Goal: Task Accomplishment & Management: Complete application form

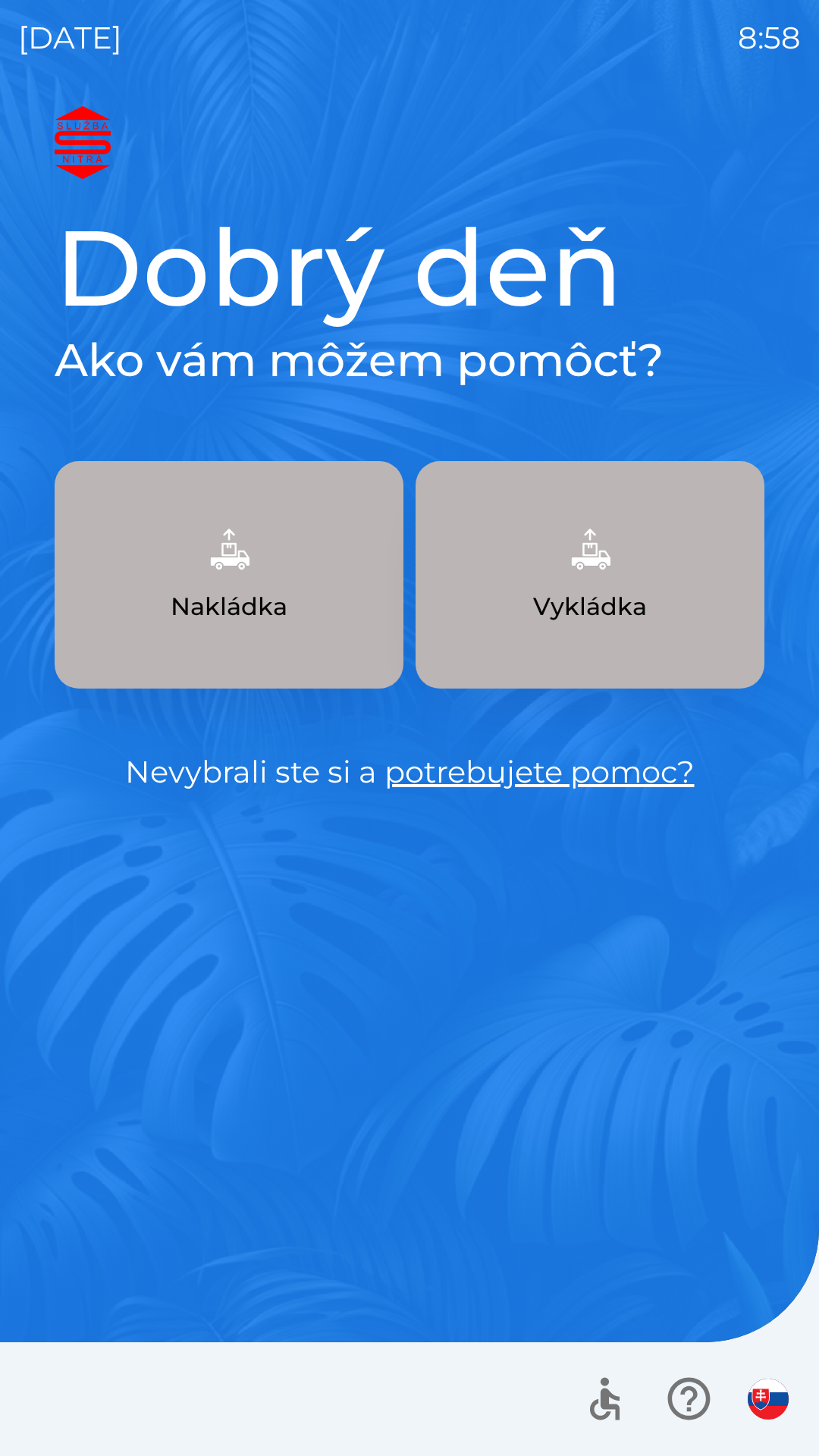
click at [776, 1382] on img "button" at bounding box center [768, 1399] width 41 height 41
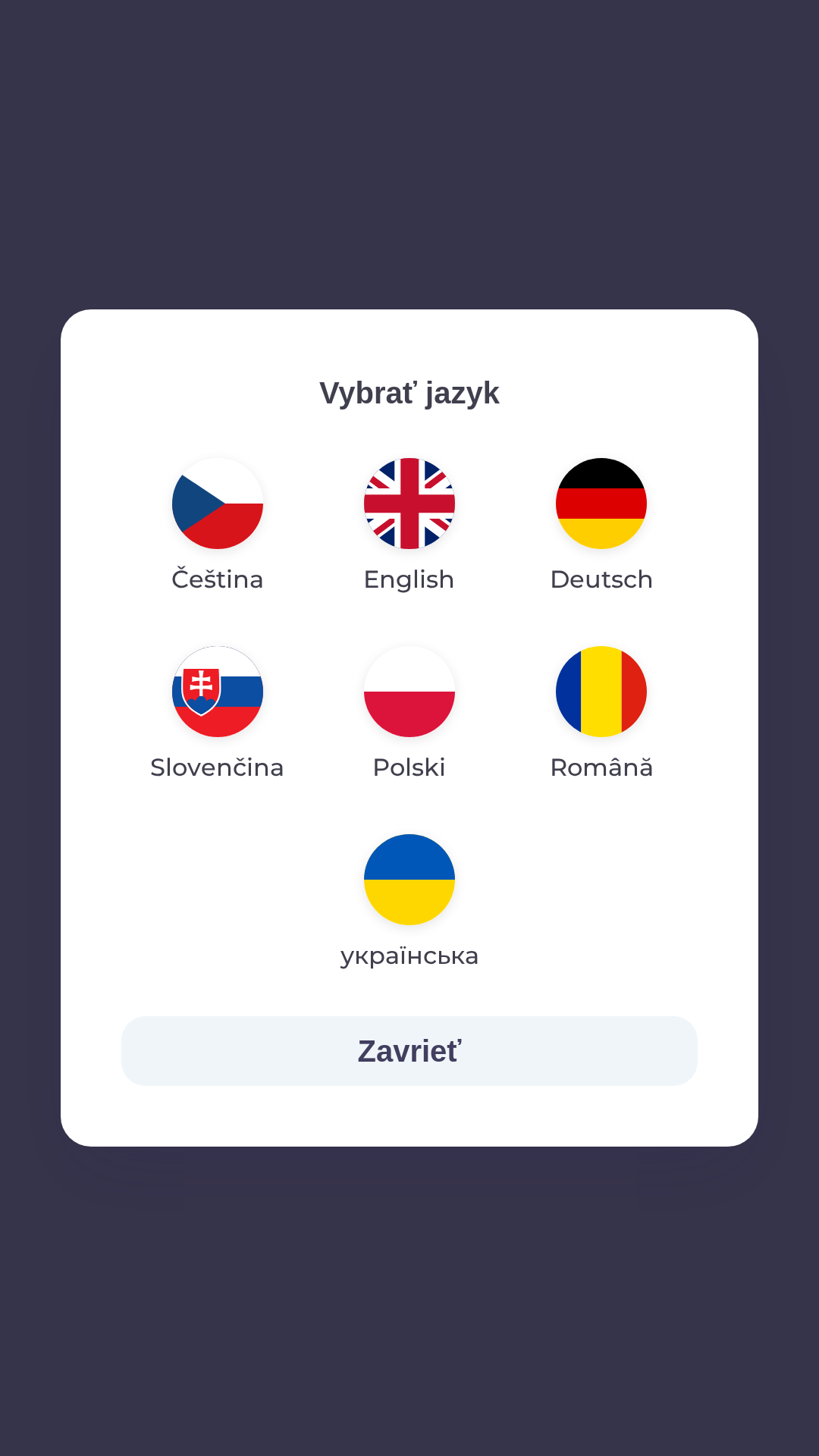
click at [601, 686] on img "button" at bounding box center [601, 691] width 91 height 91
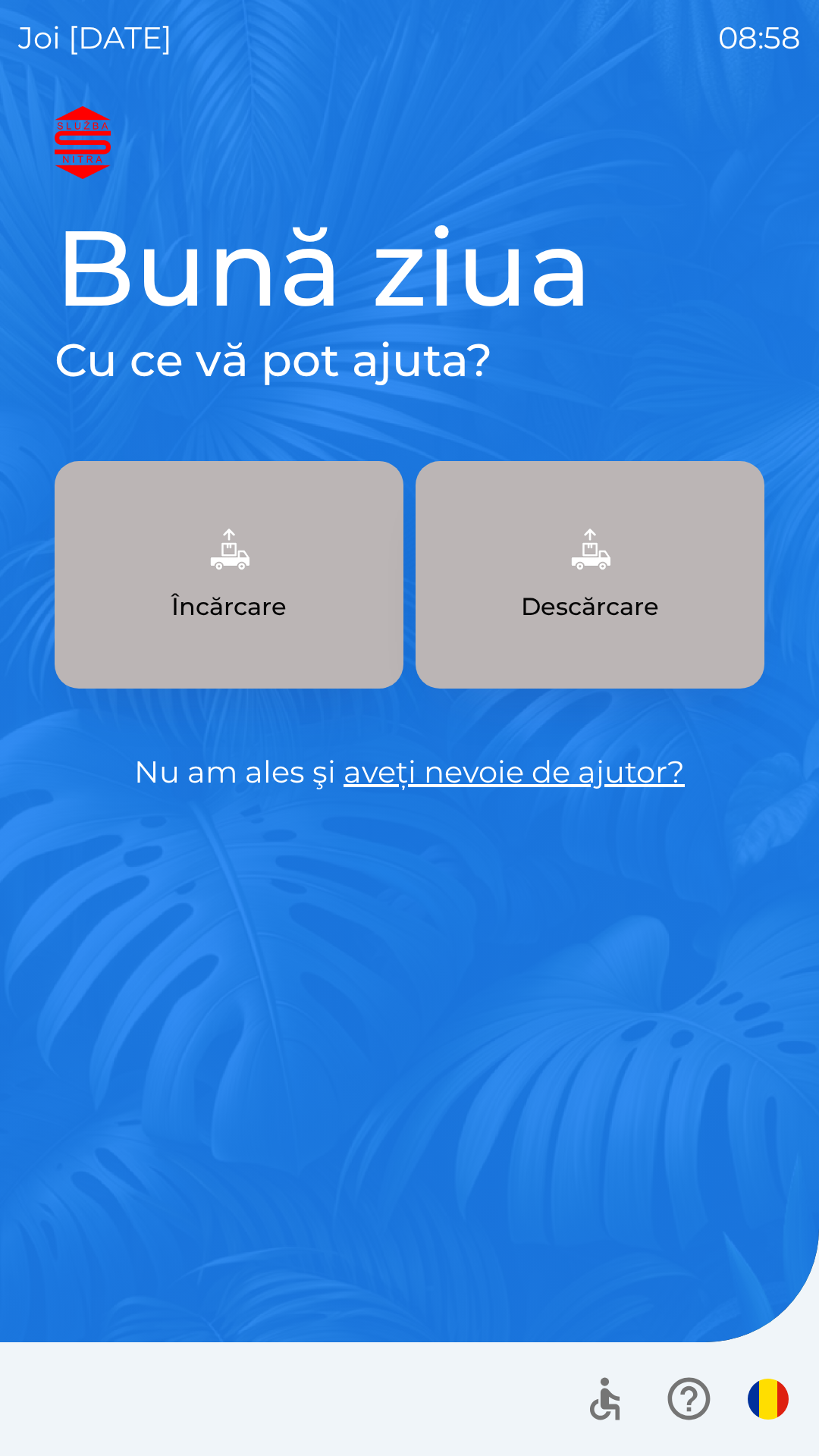
click at [241, 549] on img "button" at bounding box center [229, 549] width 67 height 67
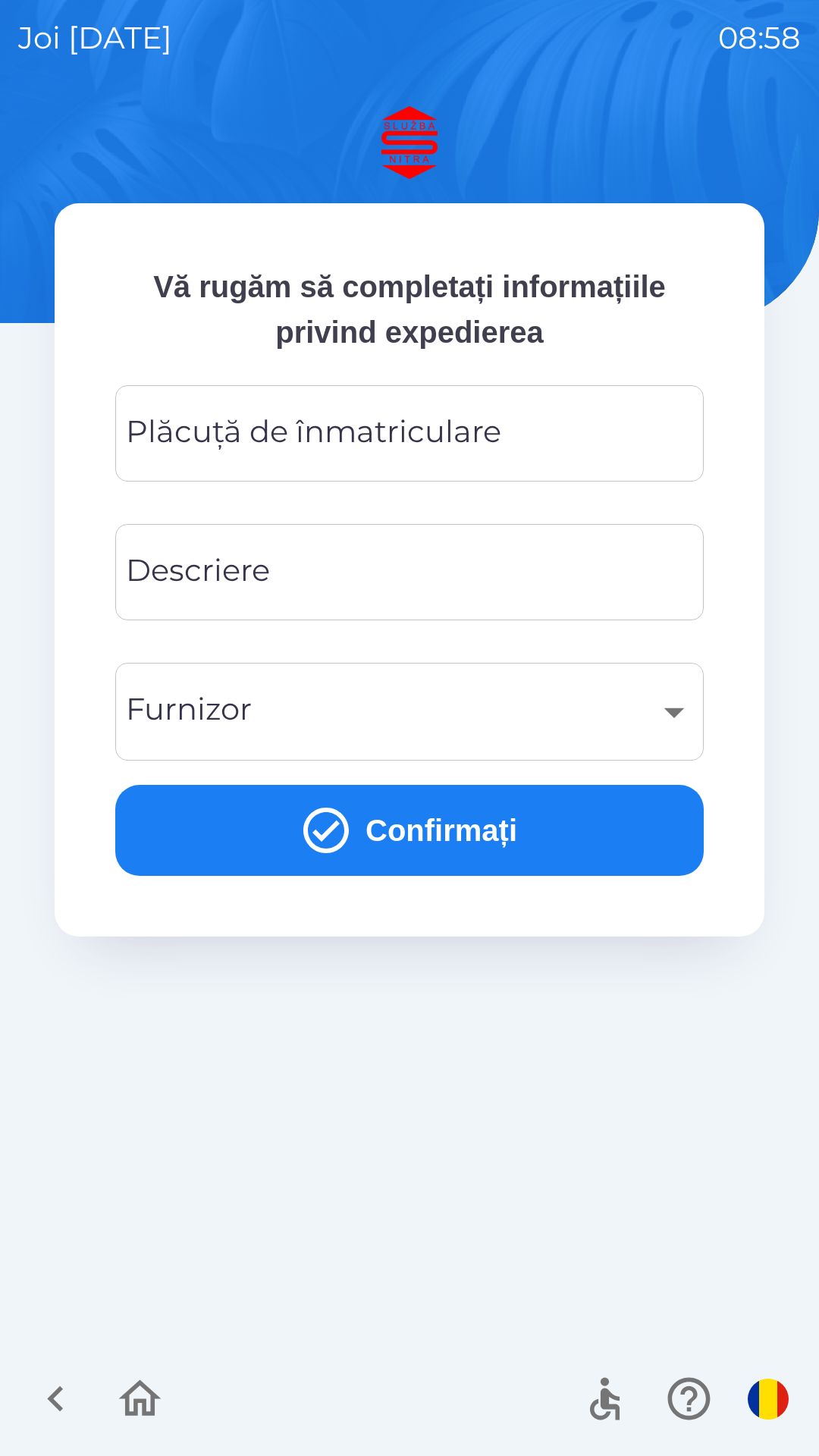
click at [492, 422] on div "Plăcuță de înmatriculare Plăcuță de înmatriculare" at bounding box center [410, 434] width 589 height 96
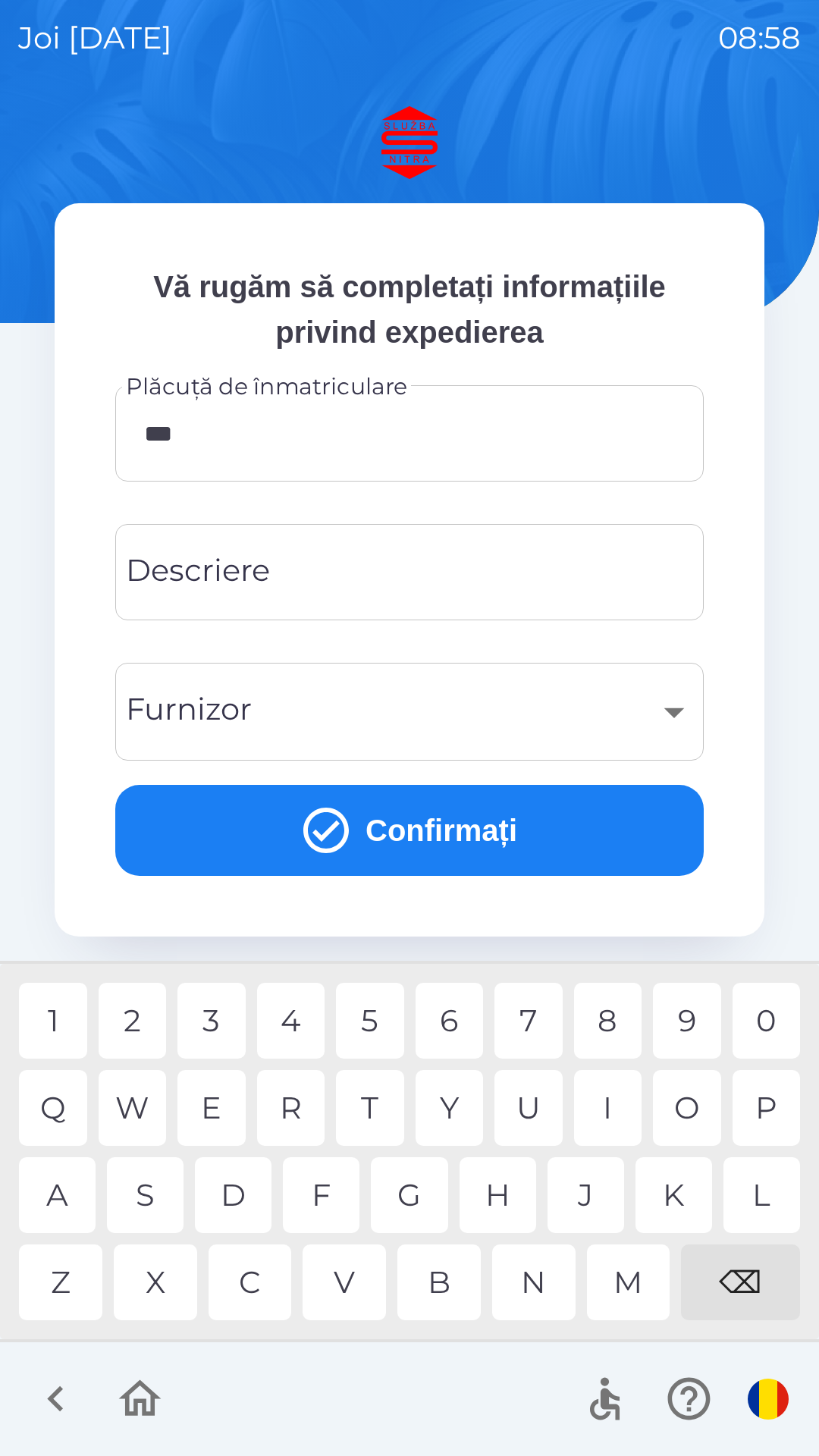
click at [526, 1018] on div "7" at bounding box center [529, 1021] width 68 height 76
click at [768, 999] on div "0" at bounding box center [766, 1021] width 68 height 76
type input "*******"
click at [416, 559] on input "Descriere" at bounding box center [409, 572] width 552 height 60
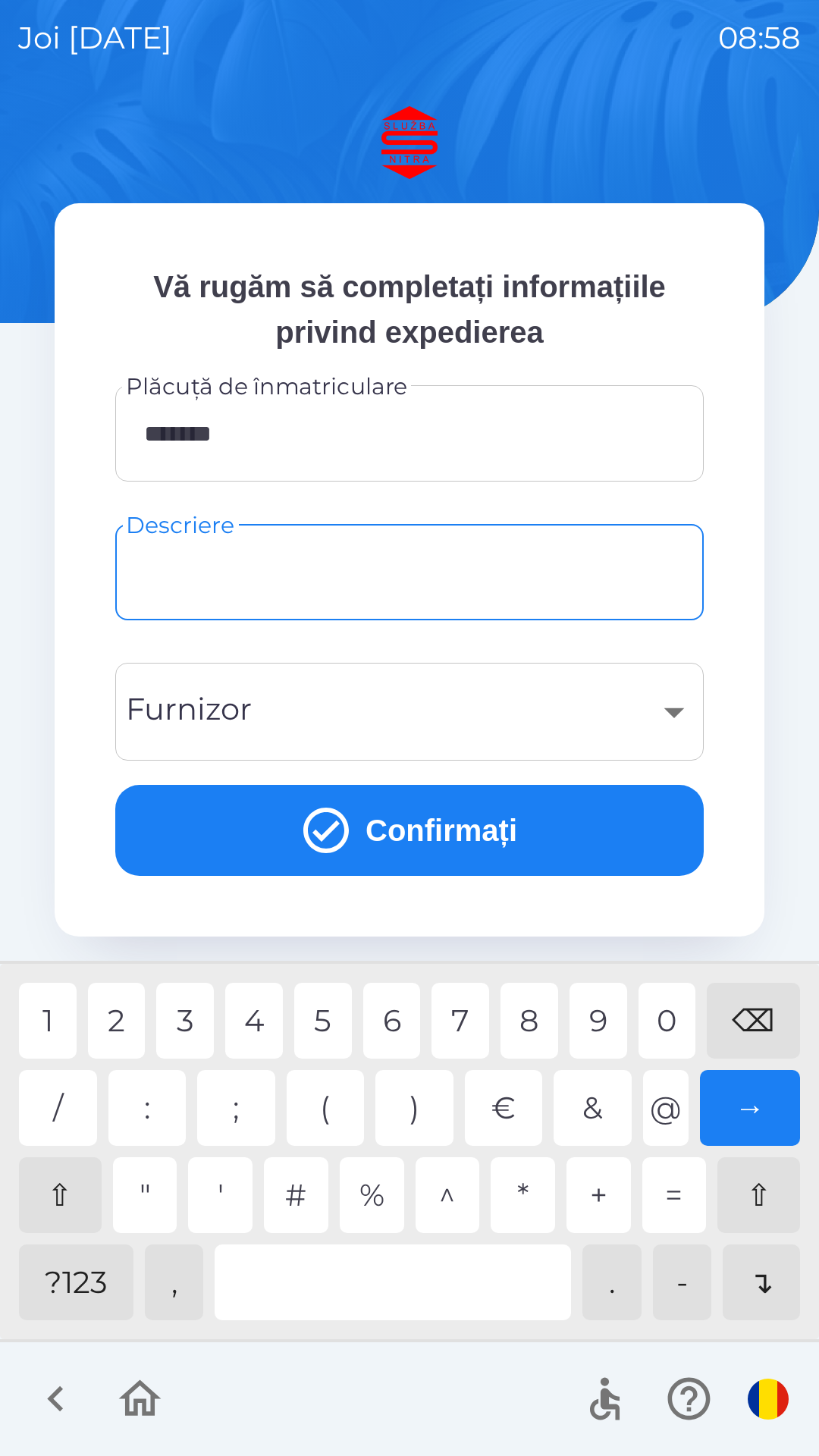
click at [90, 1277] on div "?123" at bounding box center [77, 1282] width 115 height 76
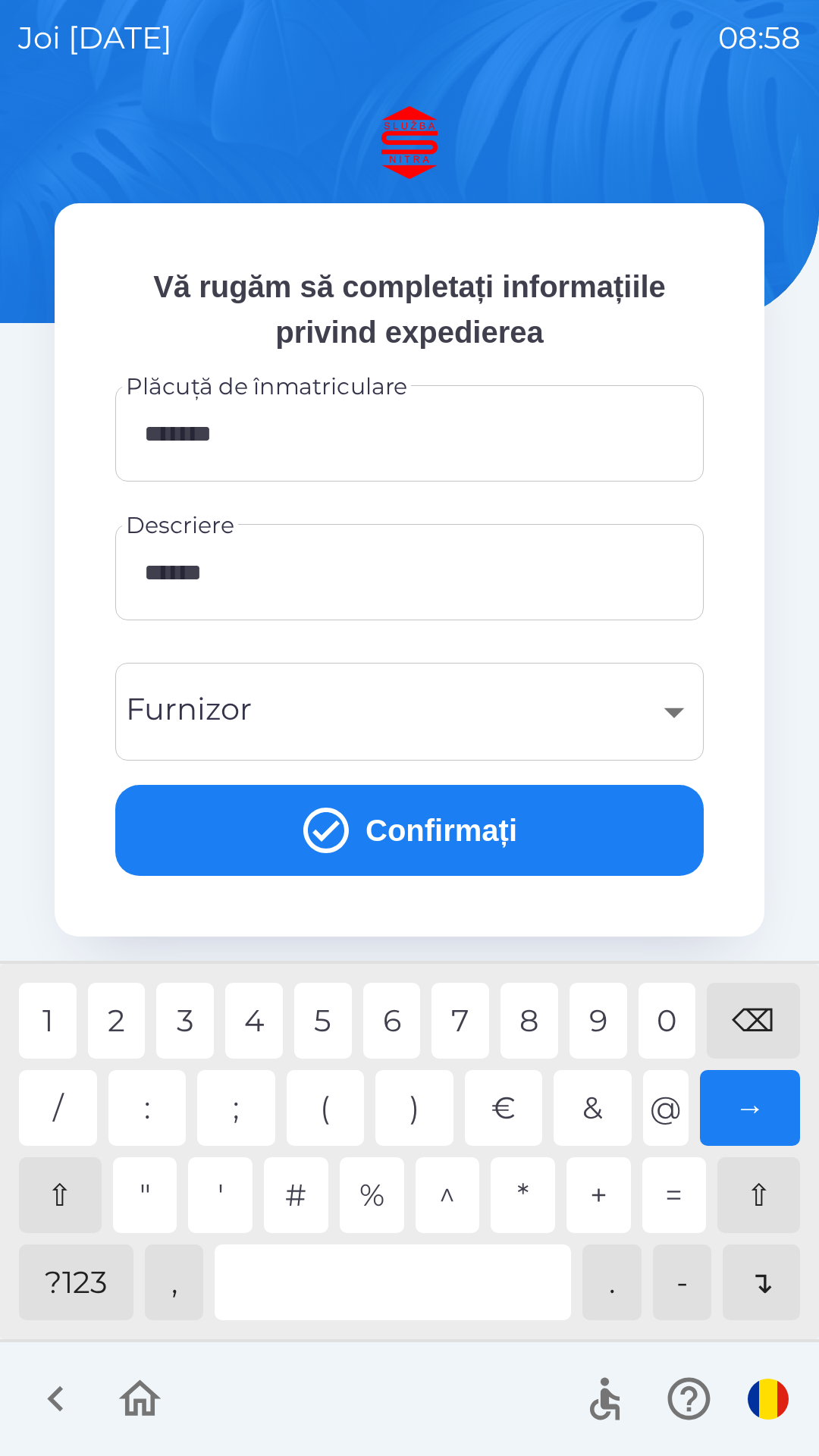
click at [119, 1024] on div "2" at bounding box center [116, 1021] width 57 height 76
type input "********"
click at [354, 693] on div "​" at bounding box center [409, 712] width 552 height 61
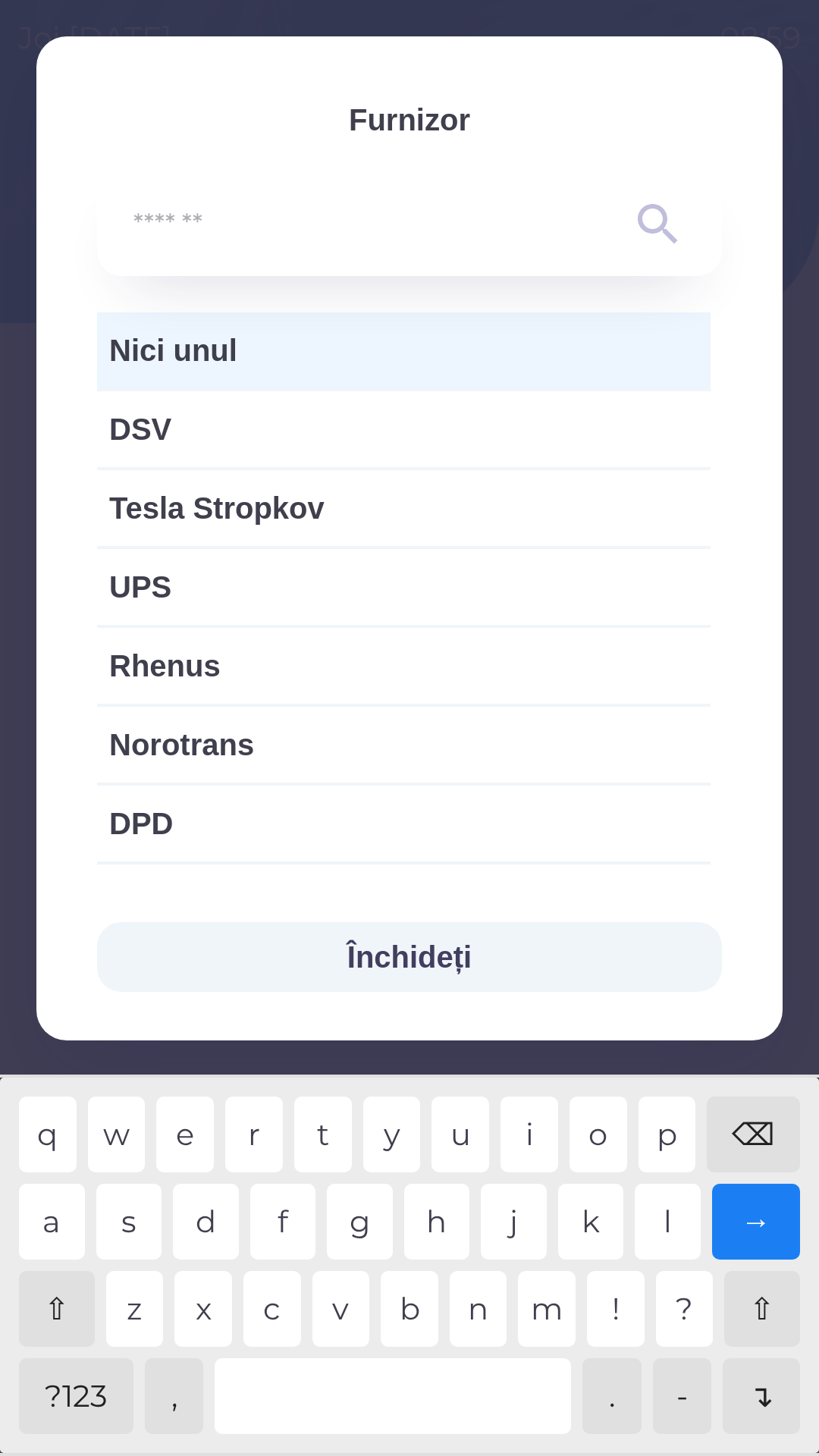
click at [421, 356] on span "Nici unul" at bounding box center [403, 349] width 589 height 45
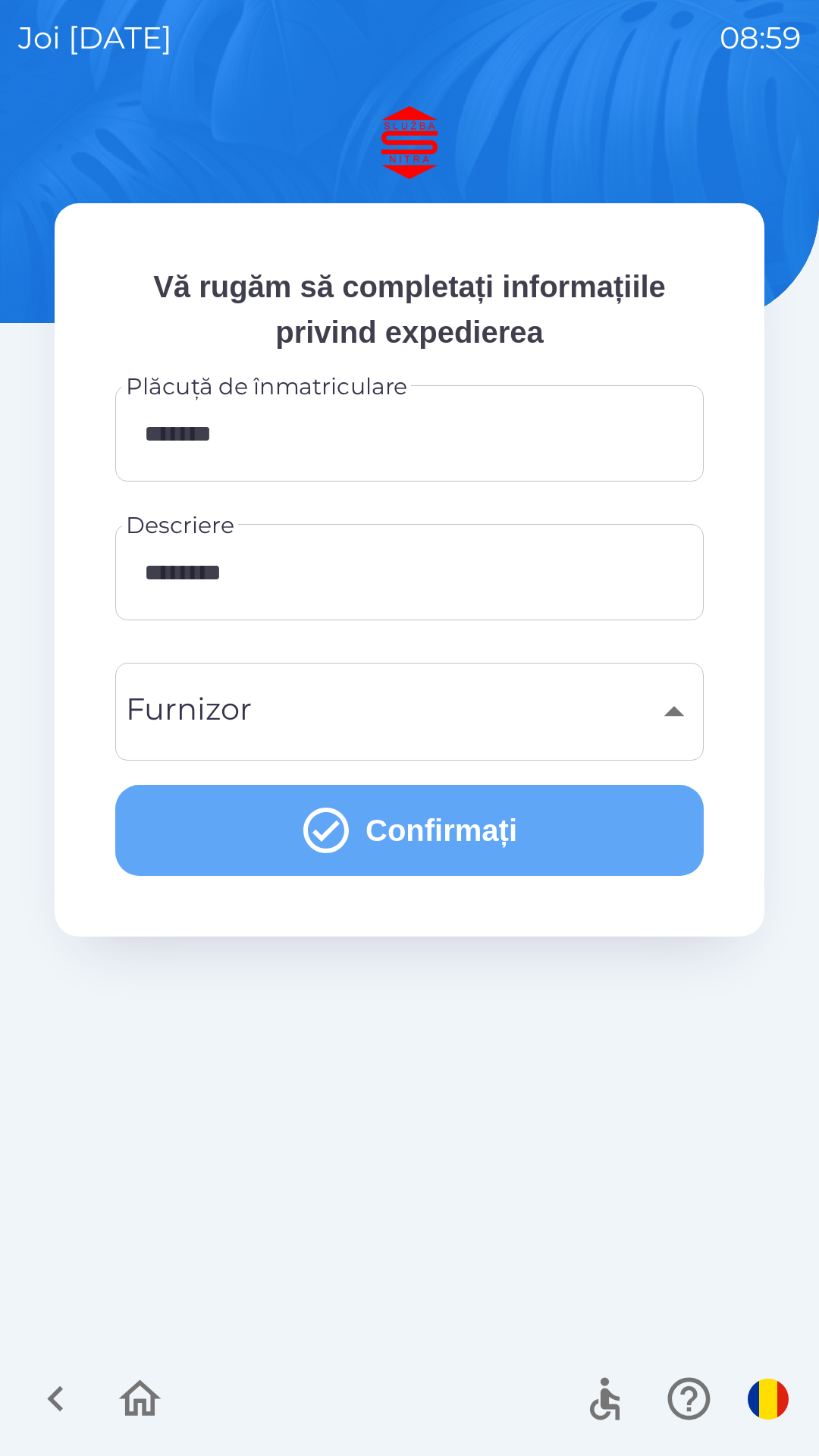
click at [425, 818] on button "Confirmați" at bounding box center [410, 830] width 589 height 91
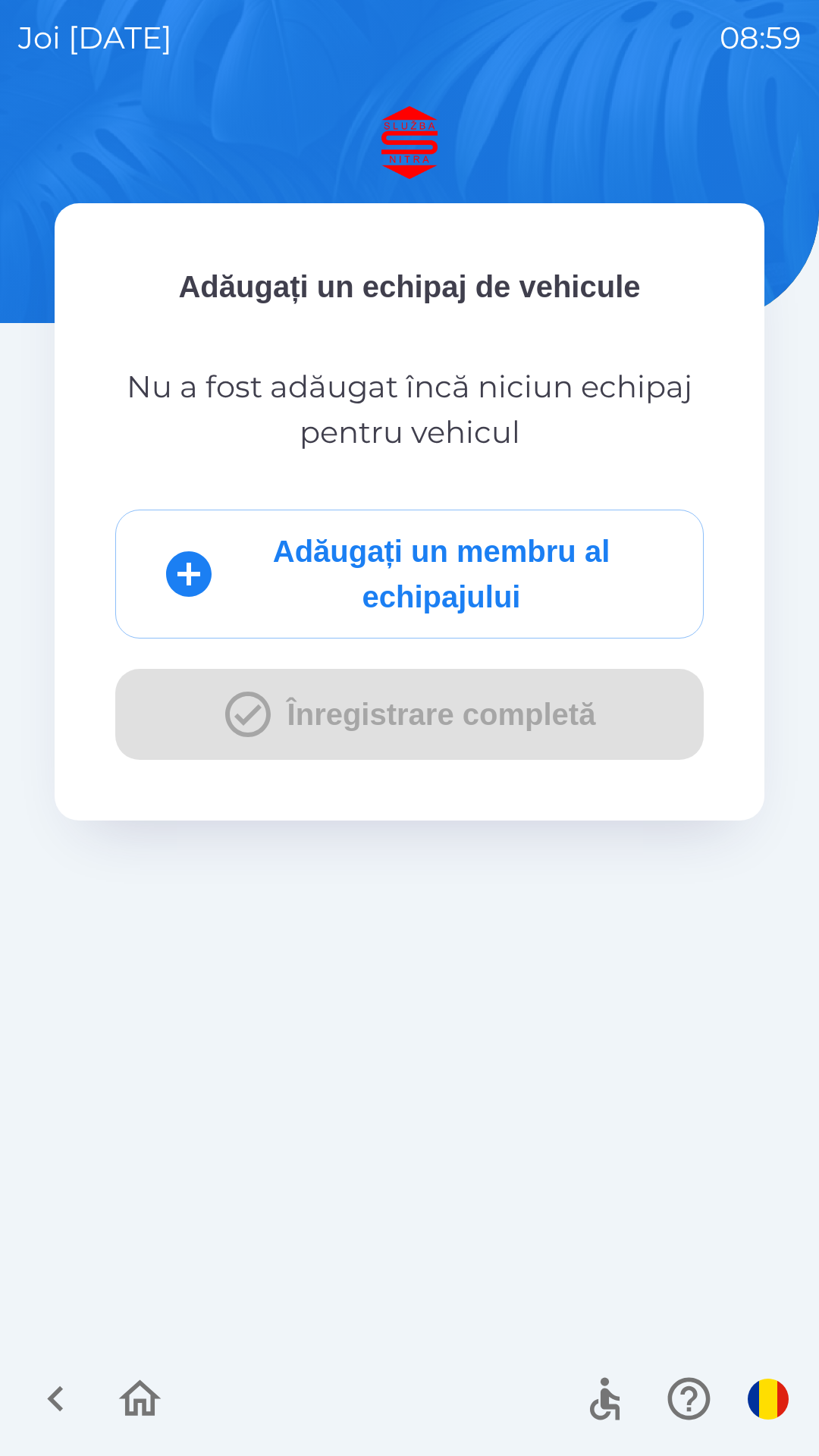
click at [415, 709] on div "Adăugați un membru al echipajului Înregistrare completă" at bounding box center [410, 634] width 589 height 251
click at [478, 564] on button "Adăugați un membru al echipajului" at bounding box center [410, 573] width 589 height 128
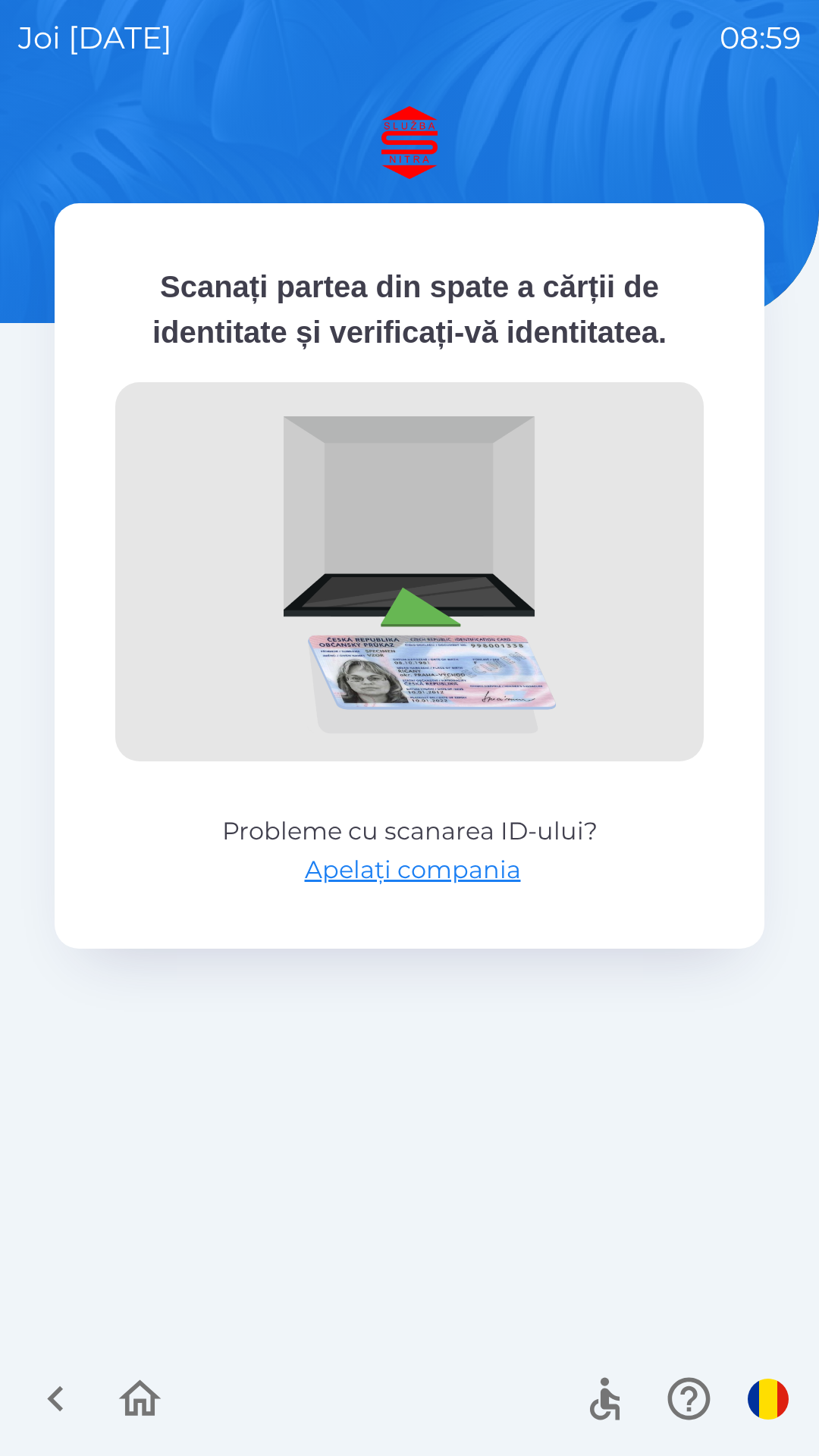
click at [56, 1386] on icon "button" at bounding box center [55, 1399] width 51 height 51
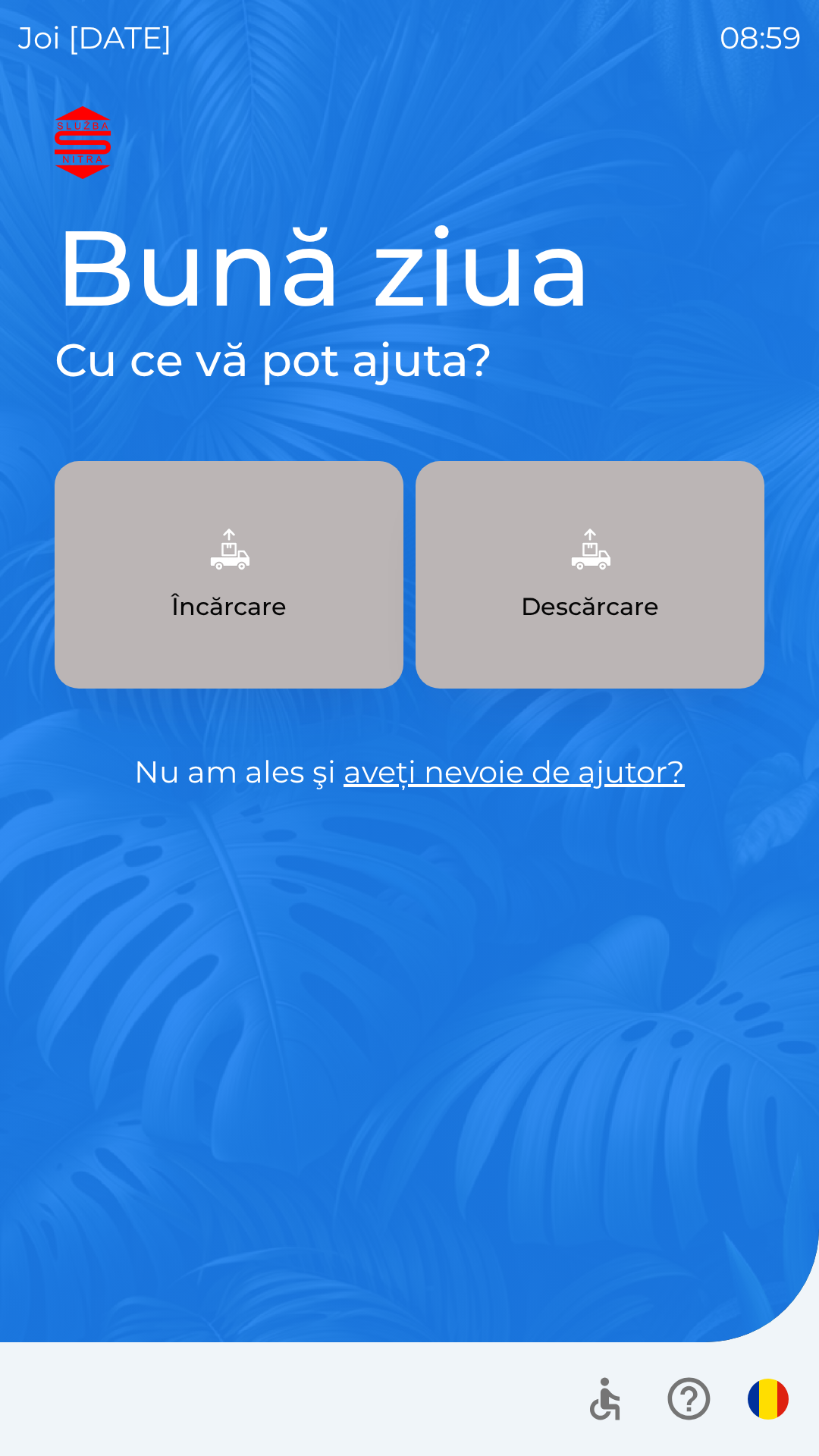
click at [238, 587] on button "Încărcare" at bounding box center [228, 575] width 348 height 227
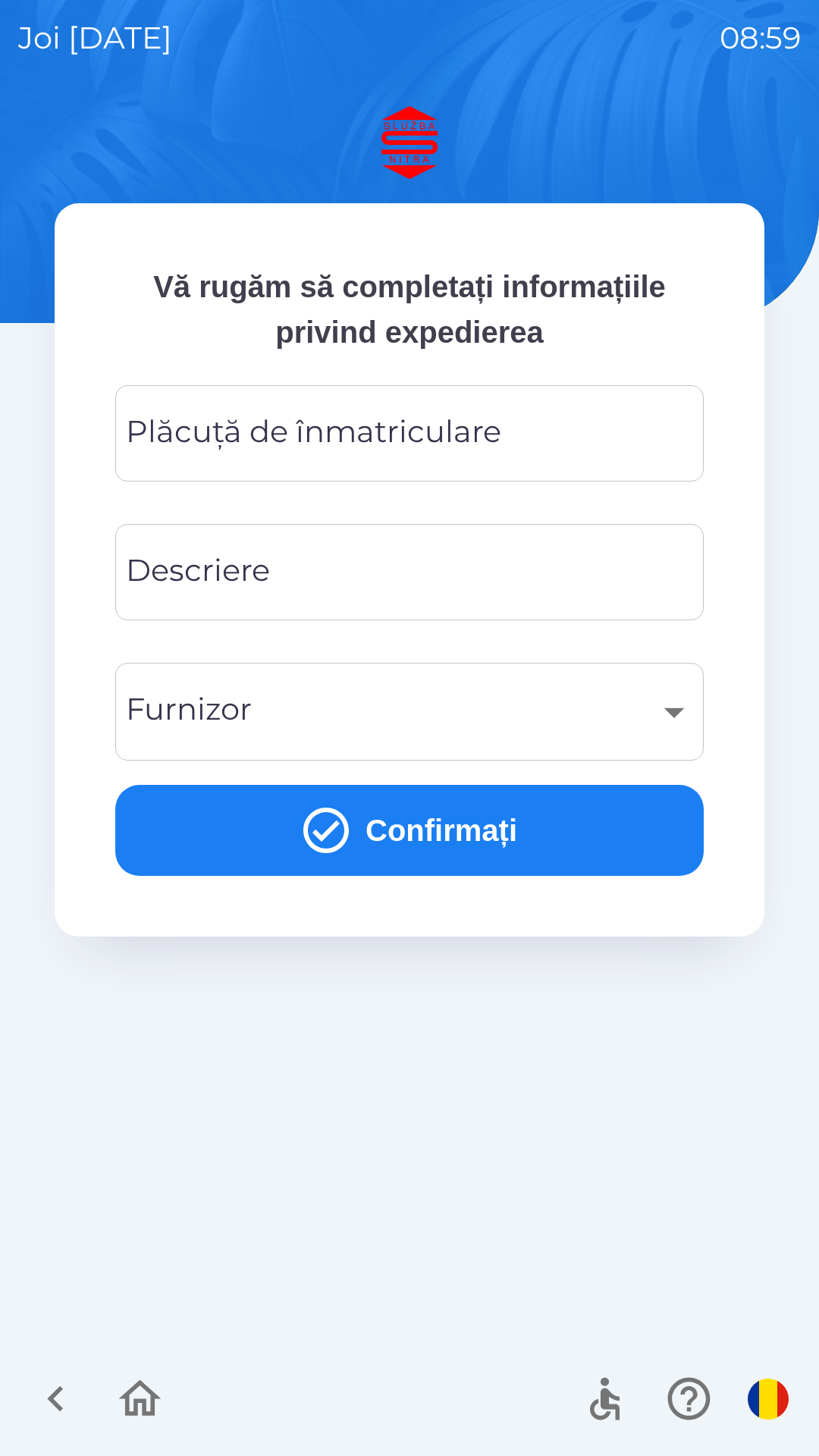
click at [414, 430] on div "Plăcuță de înmatriculare Plăcuță de înmatriculare" at bounding box center [410, 434] width 589 height 96
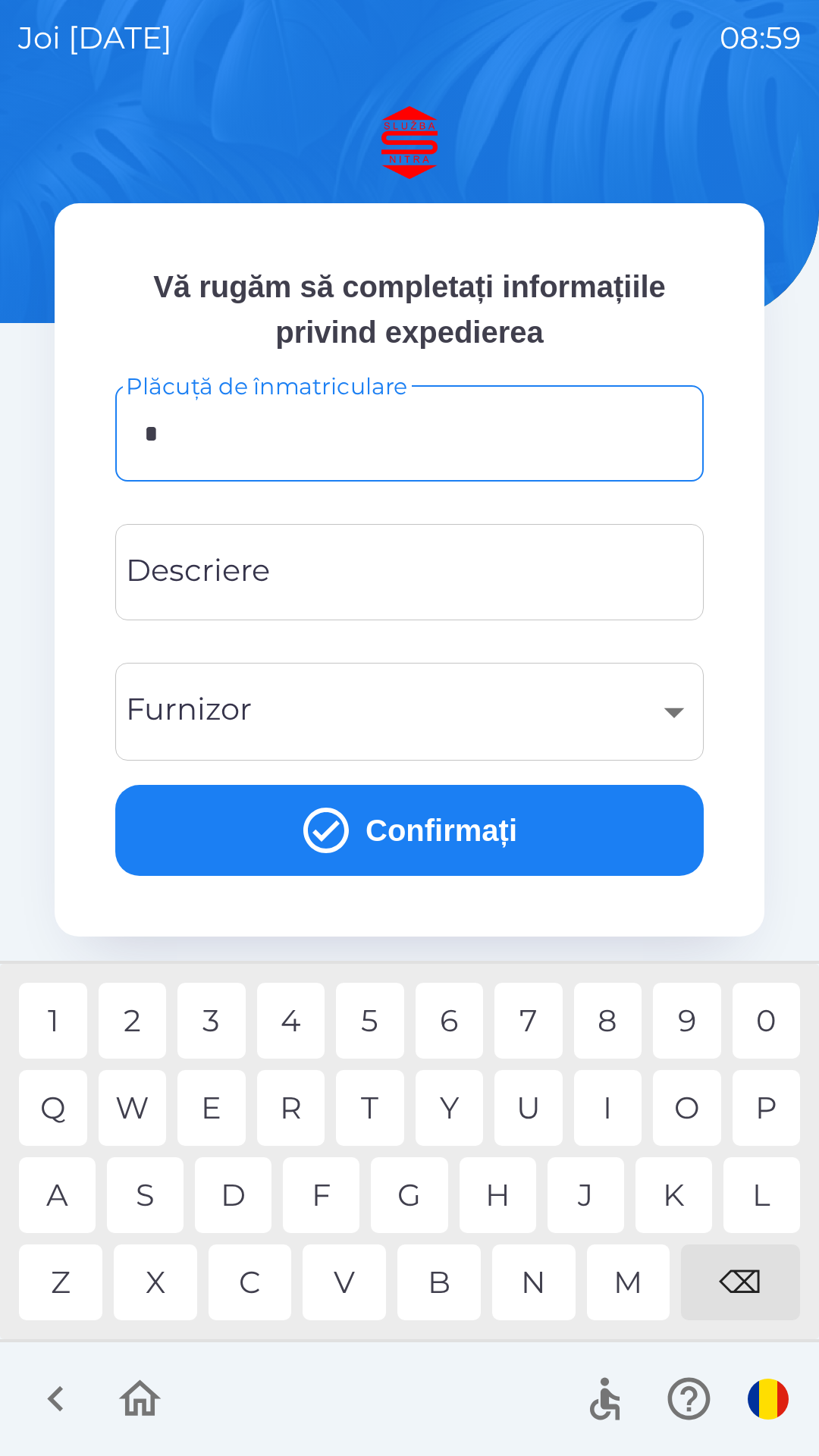
click at [440, 1261] on div "B" at bounding box center [439, 1282] width 83 height 76
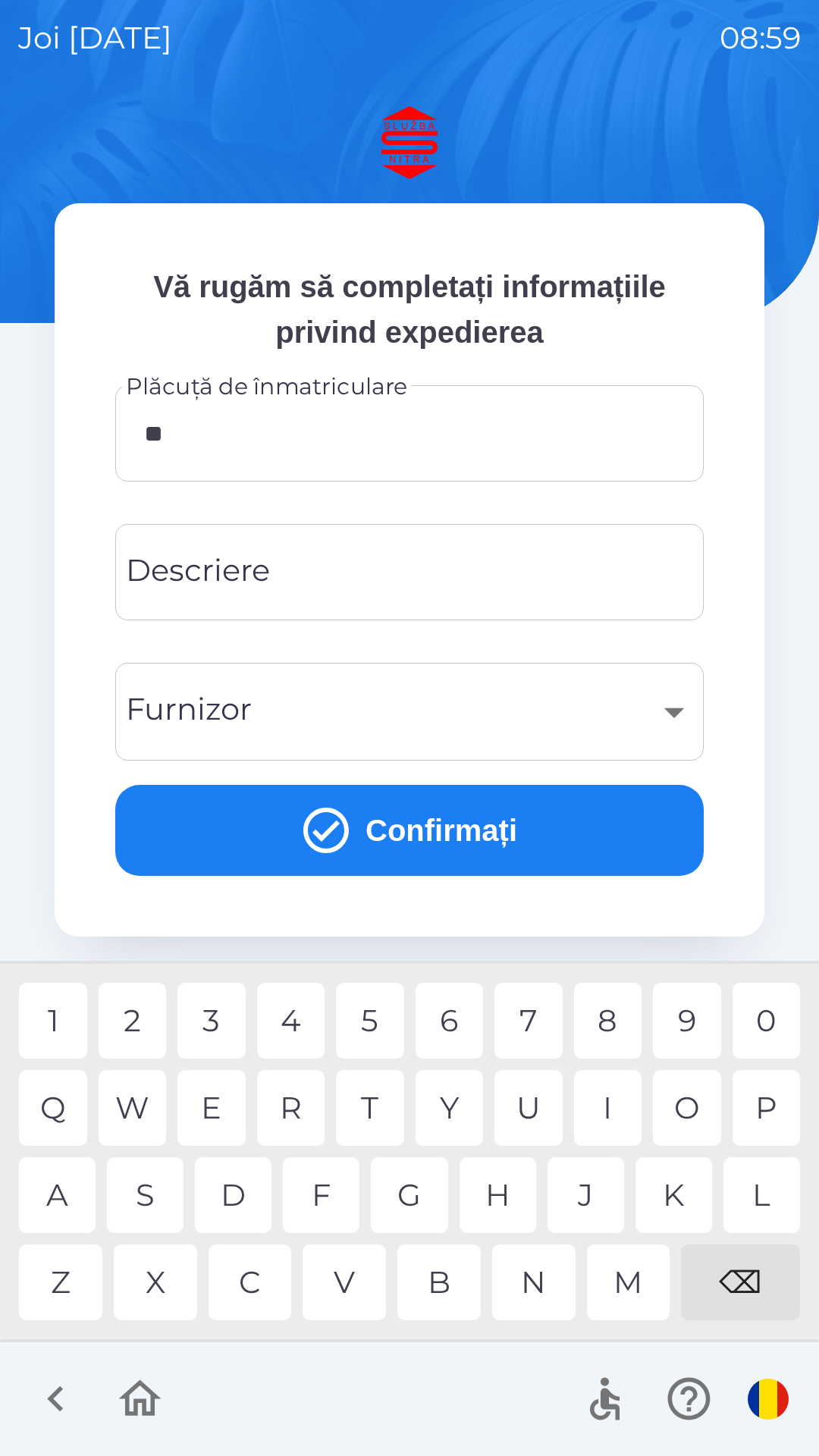
click at [368, 1277] on div "V" at bounding box center [344, 1282] width 83 height 76
click at [450, 1271] on div "B" at bounding box center [439, 1282] width 83 height 76
type input "*******"
click at [336, 559] on input "Descriere" at bounding box center [409, 572] width 552 height 60
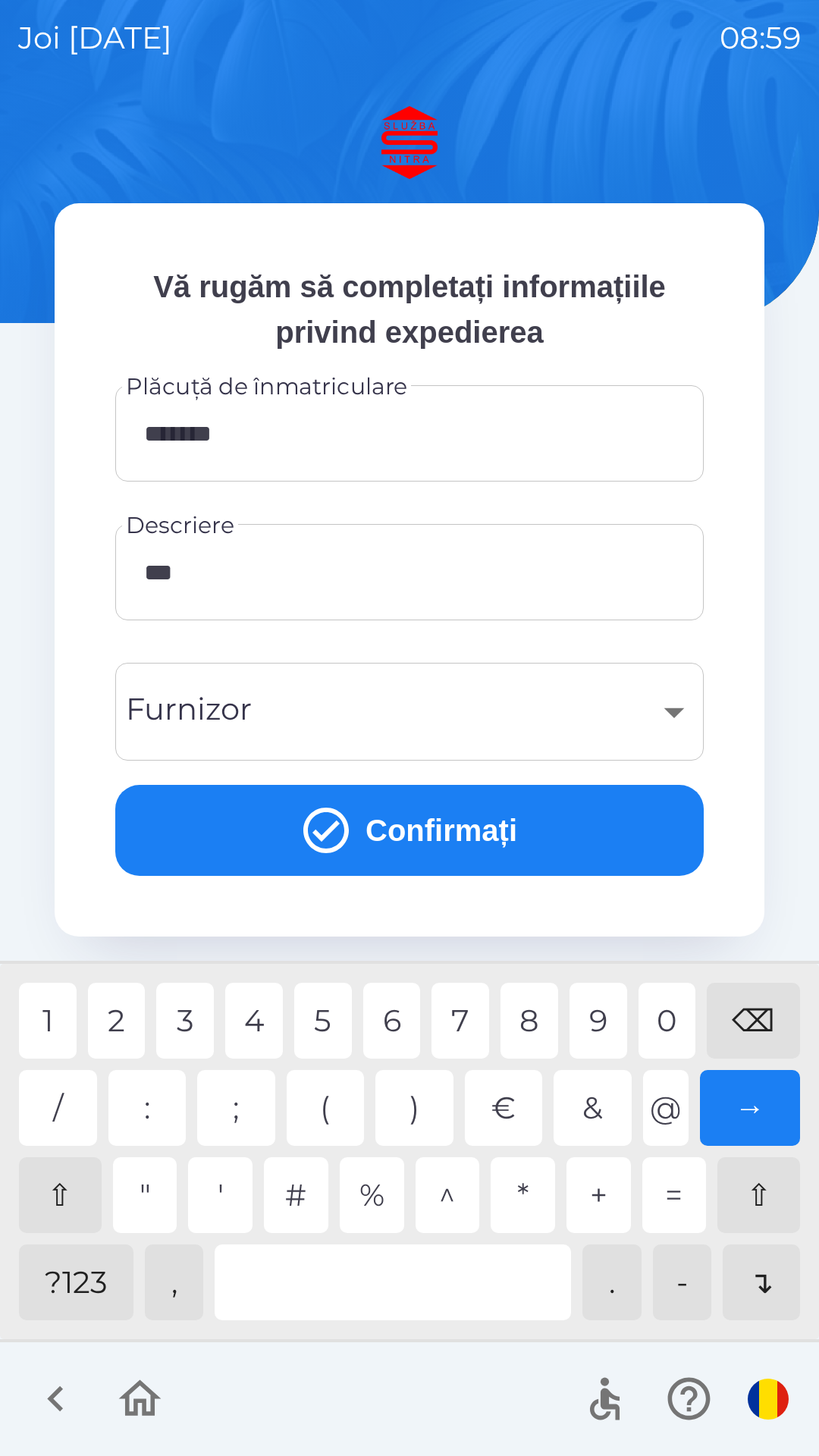
click at [647, 1017] on div "0" at bounding box center [667, 1021] width 57 height 76
click at [660, 1016] on div "0" at bounding box center [667, 1021] width 57 height 76
type input "********"
click at [262, 1002] on div "4" at bounding box center [254, 1021] width 57 height 76
click at [668, 697] on div "​" at bounding box center [409, 712] width 552 height 61
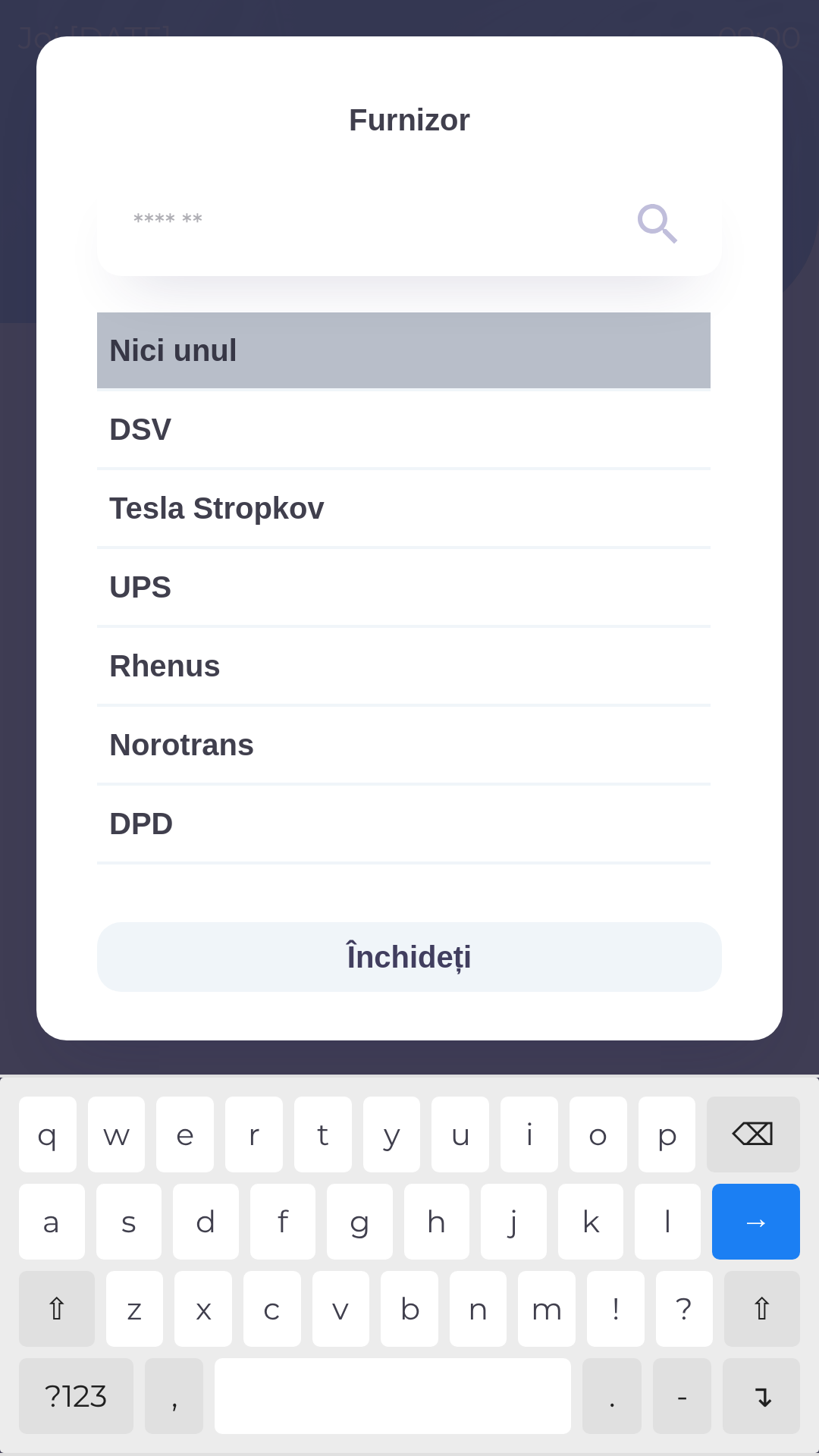
click at [407, 344] on span "Nici unul" at bounding box center [403, 349] width 589 height 45
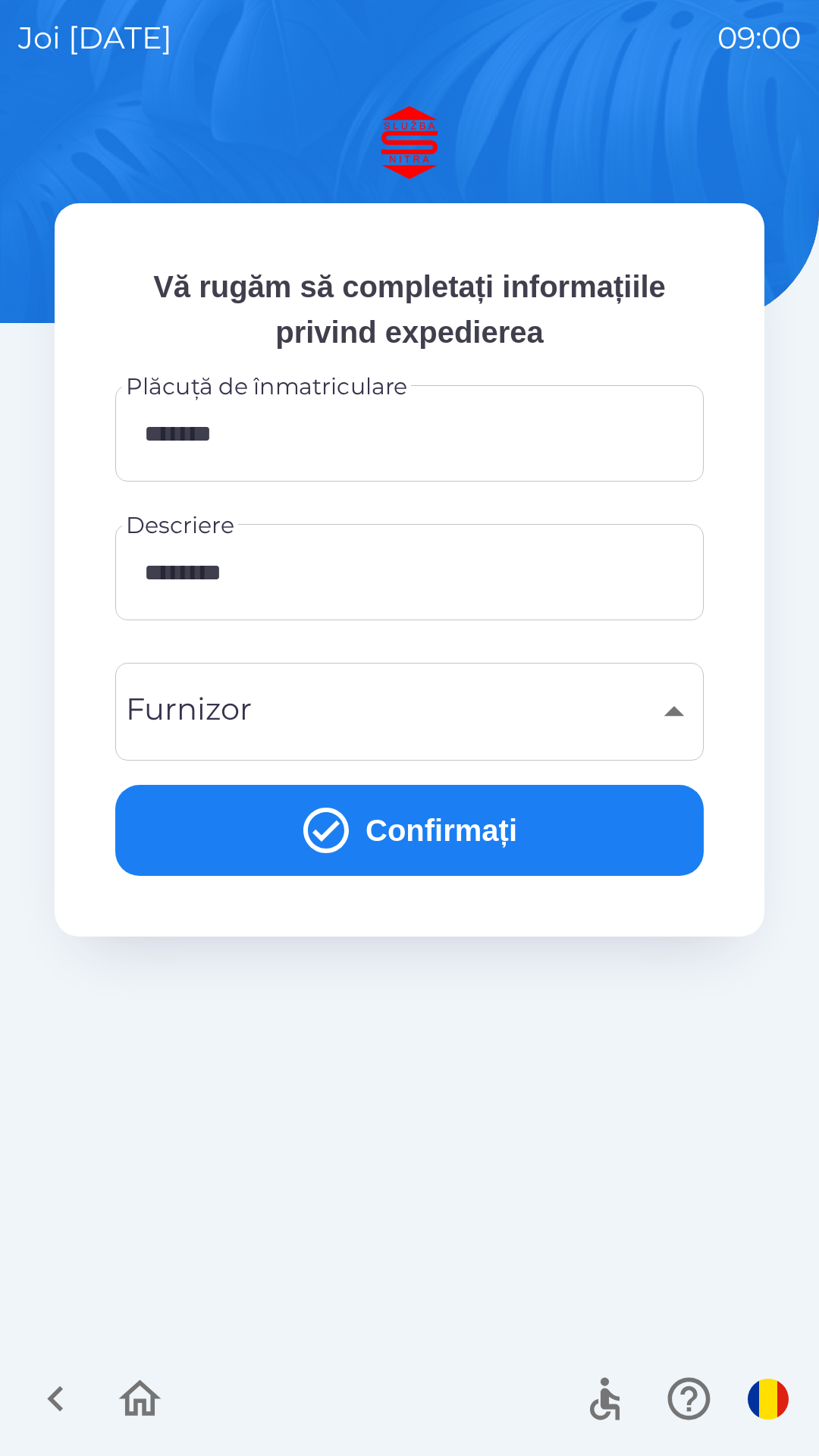
click at [431, 819] on button "Confirmați" at bounding box center [410, 830] width 589 height 91
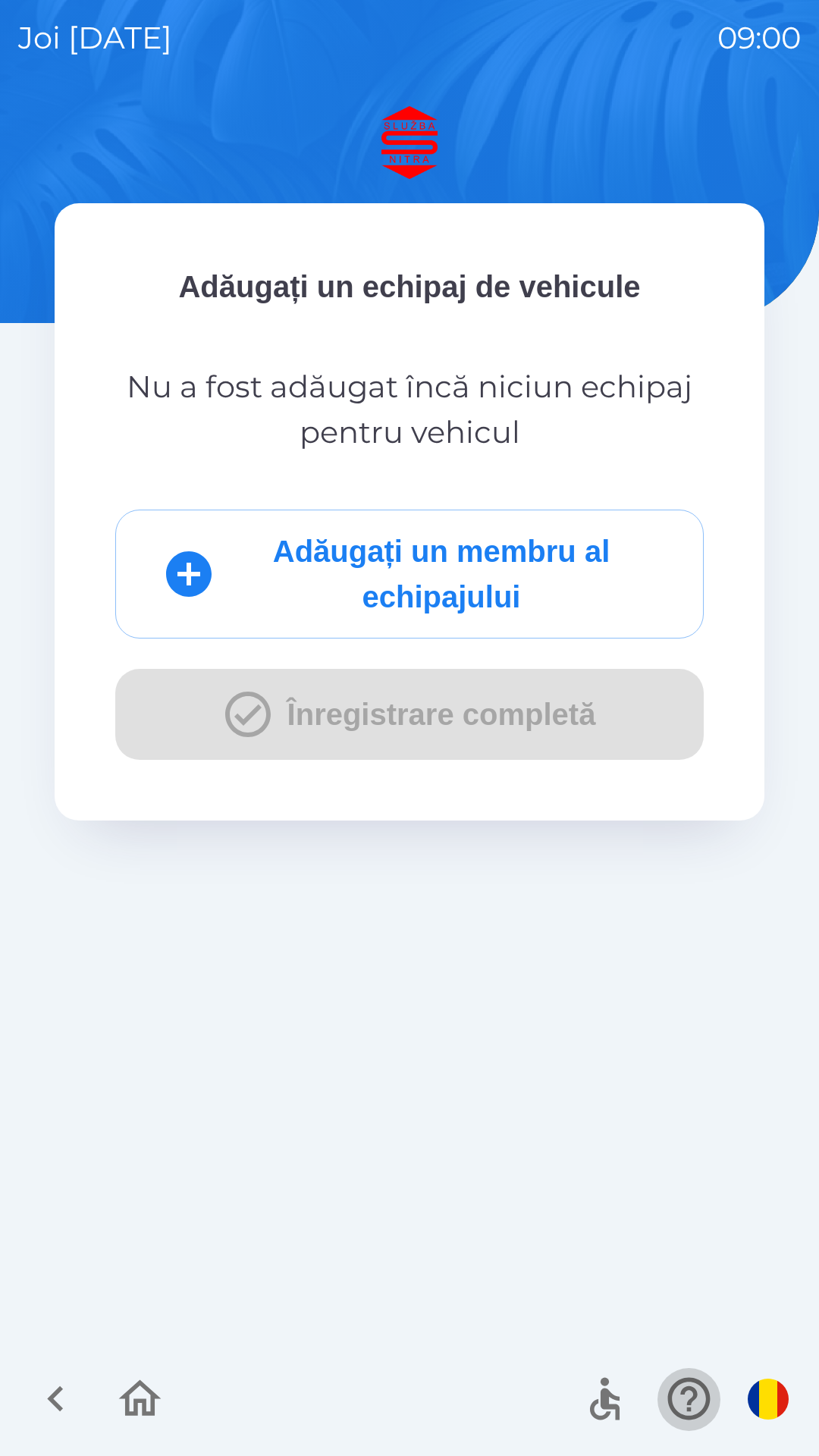
click at [688, 1389] on icon "button" at bounding box center [689, 1399] width 43 height 43
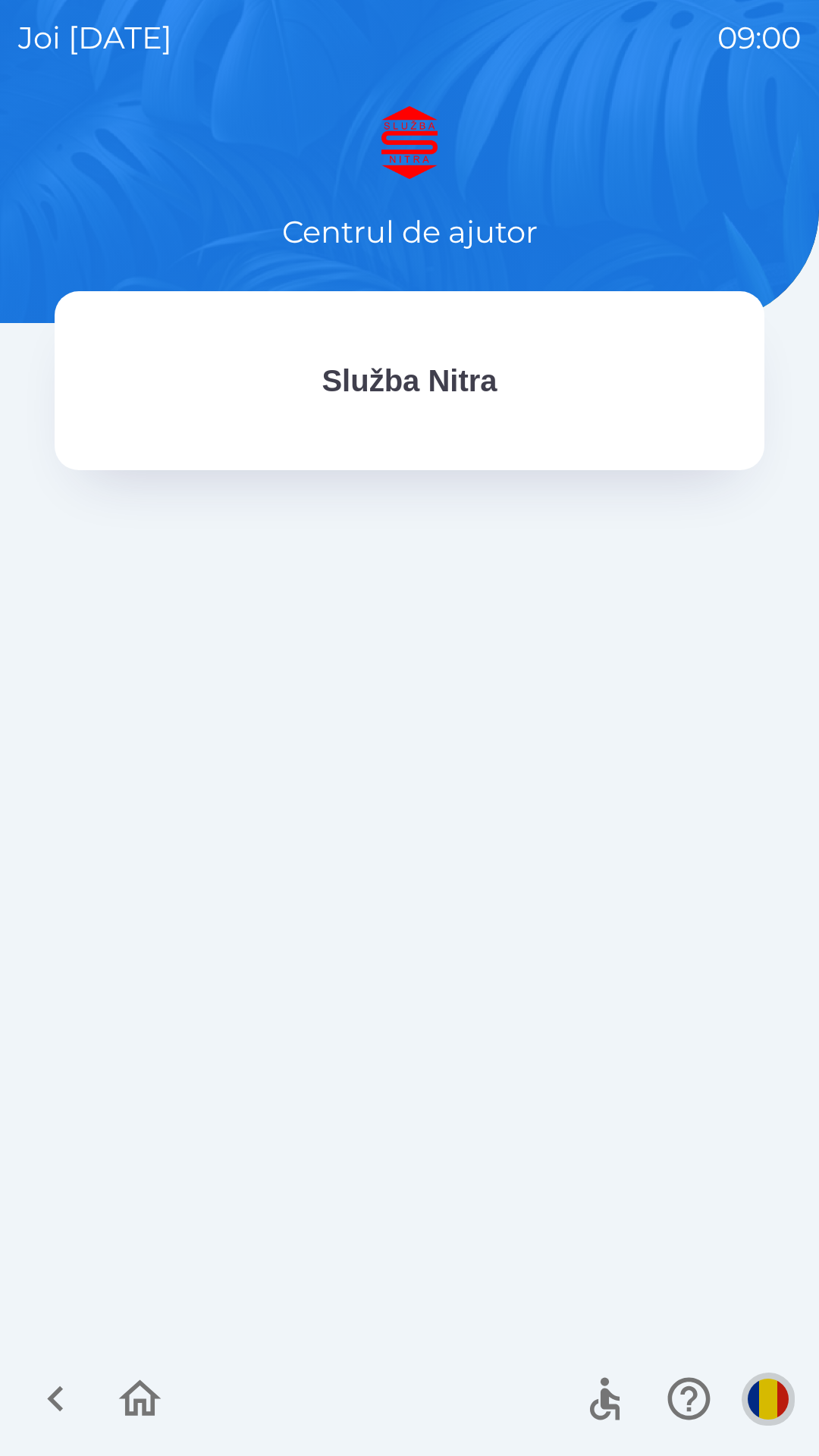
click at [764, 1390] on img "button" at bounding box center [768, 1399] width 41 height 41
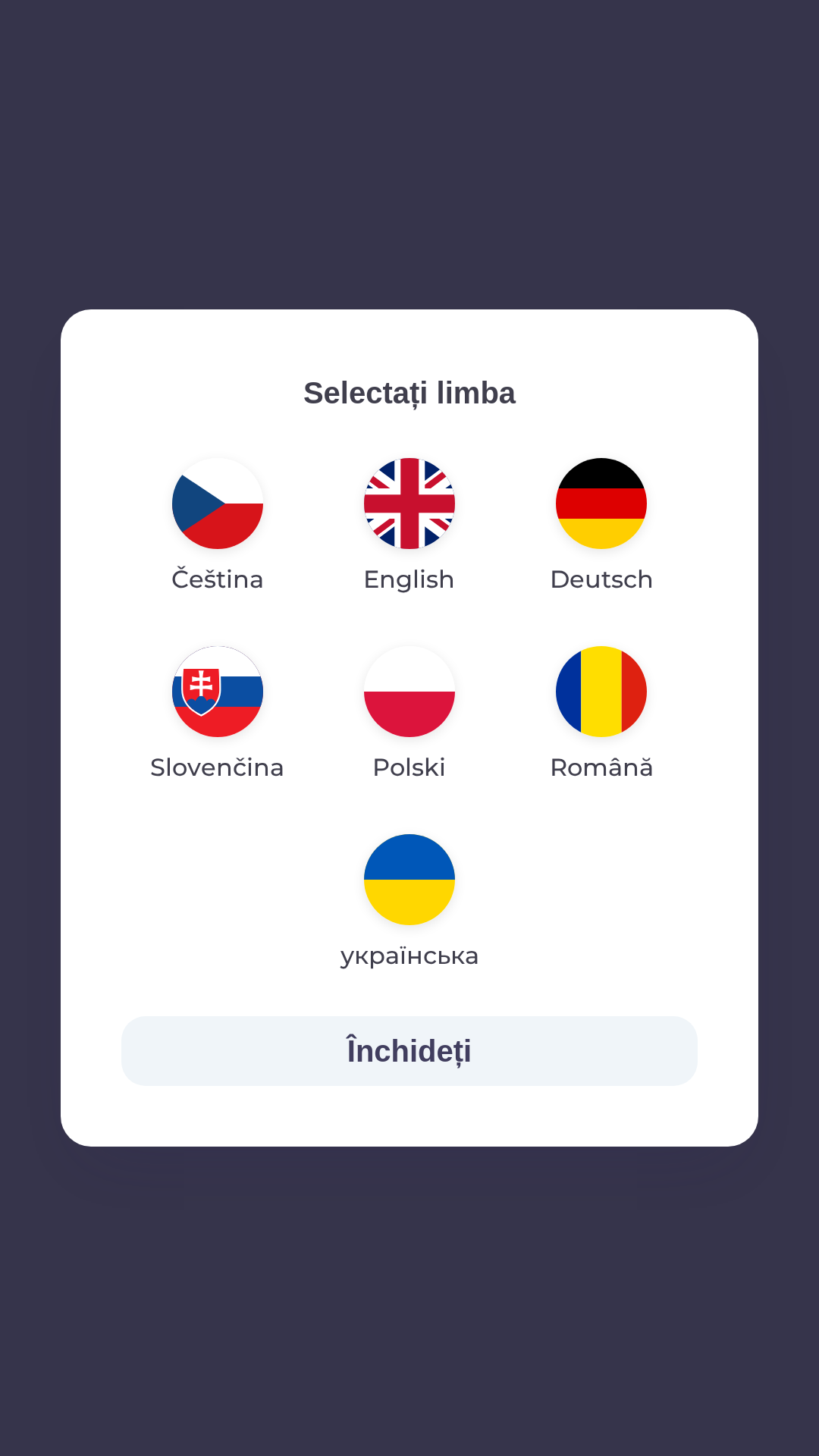
click at [591, 664] on img "button" at bounding box center [601, 691] width 91 height 91
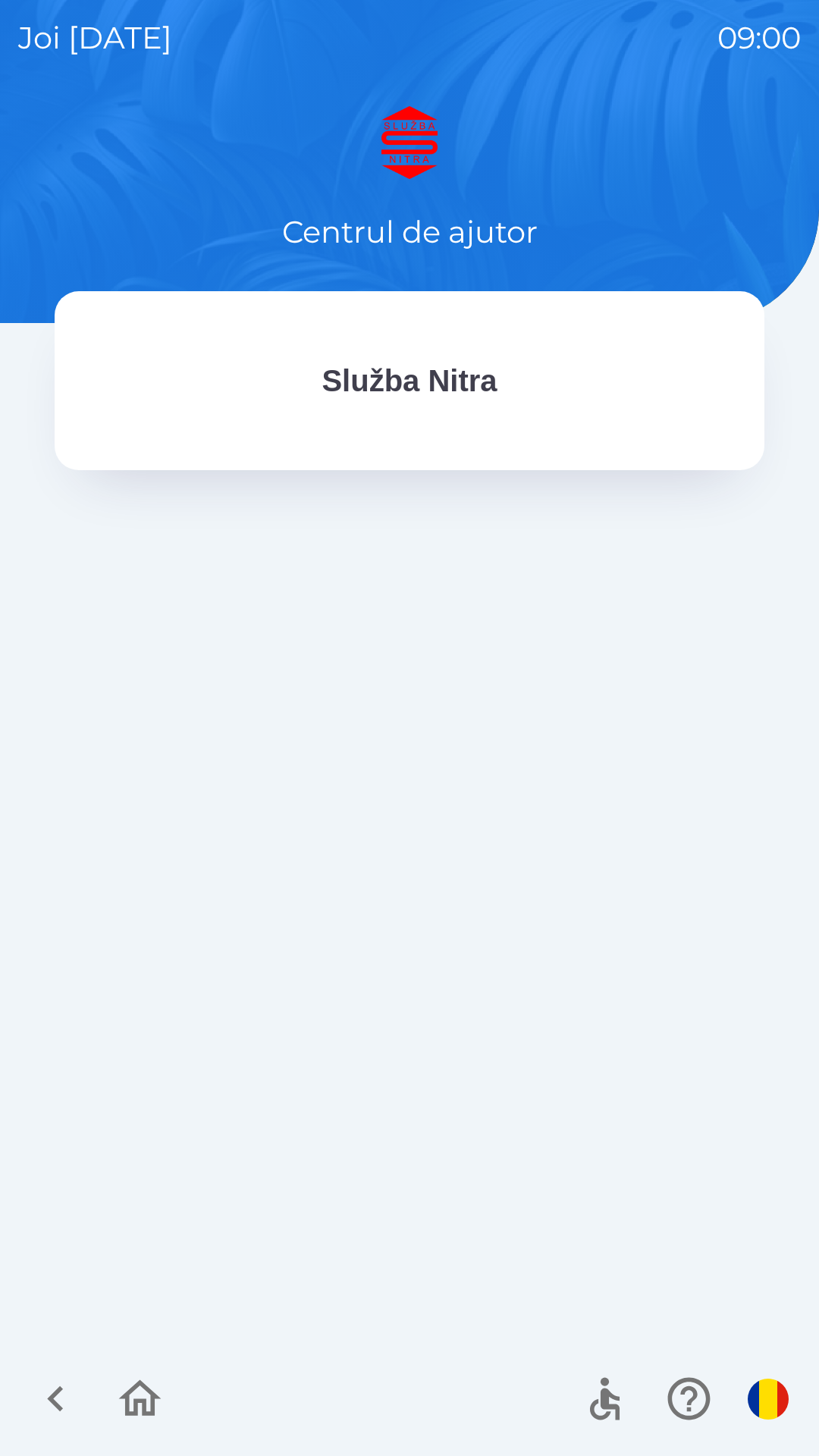
click at [48, 1387] on icon "button" at bounding box center [55, 1399] width 51 height 51
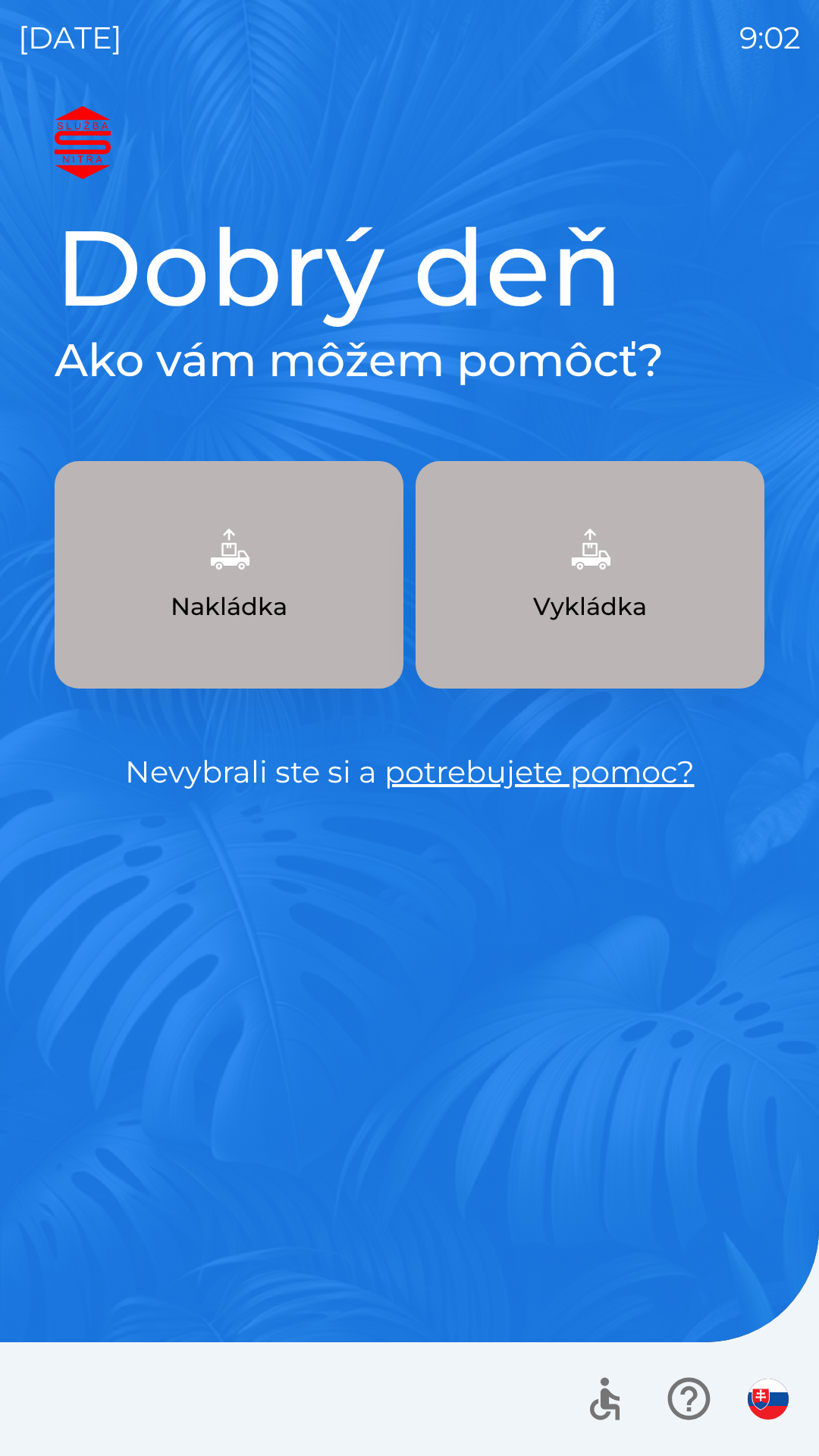
click at [763, 1398] on img "button" at bounding box center [768, 1399] width 41 height 41
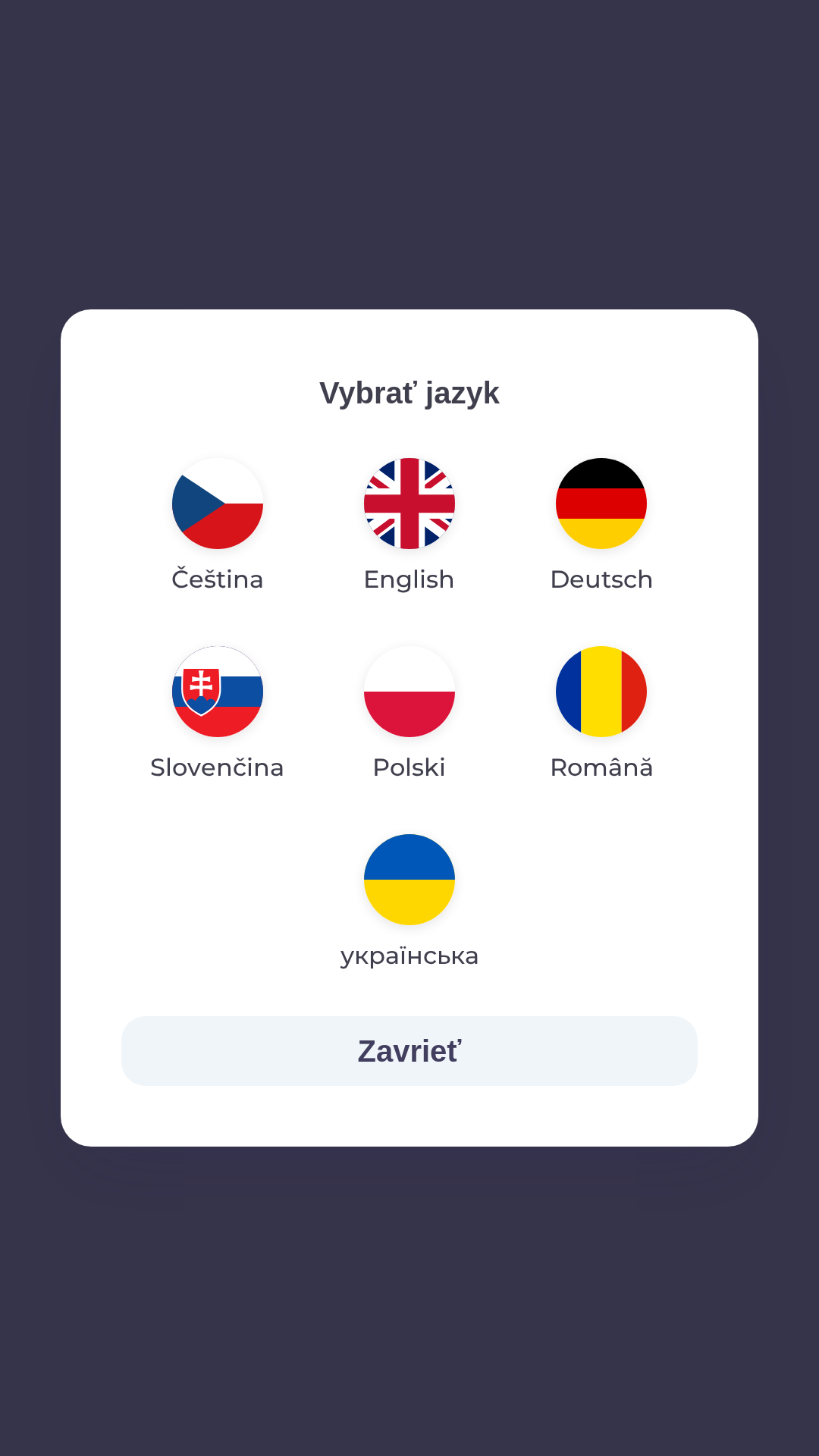
click at [598, 691] on img "button" at bounding box center [601, 691] width 91 height 91
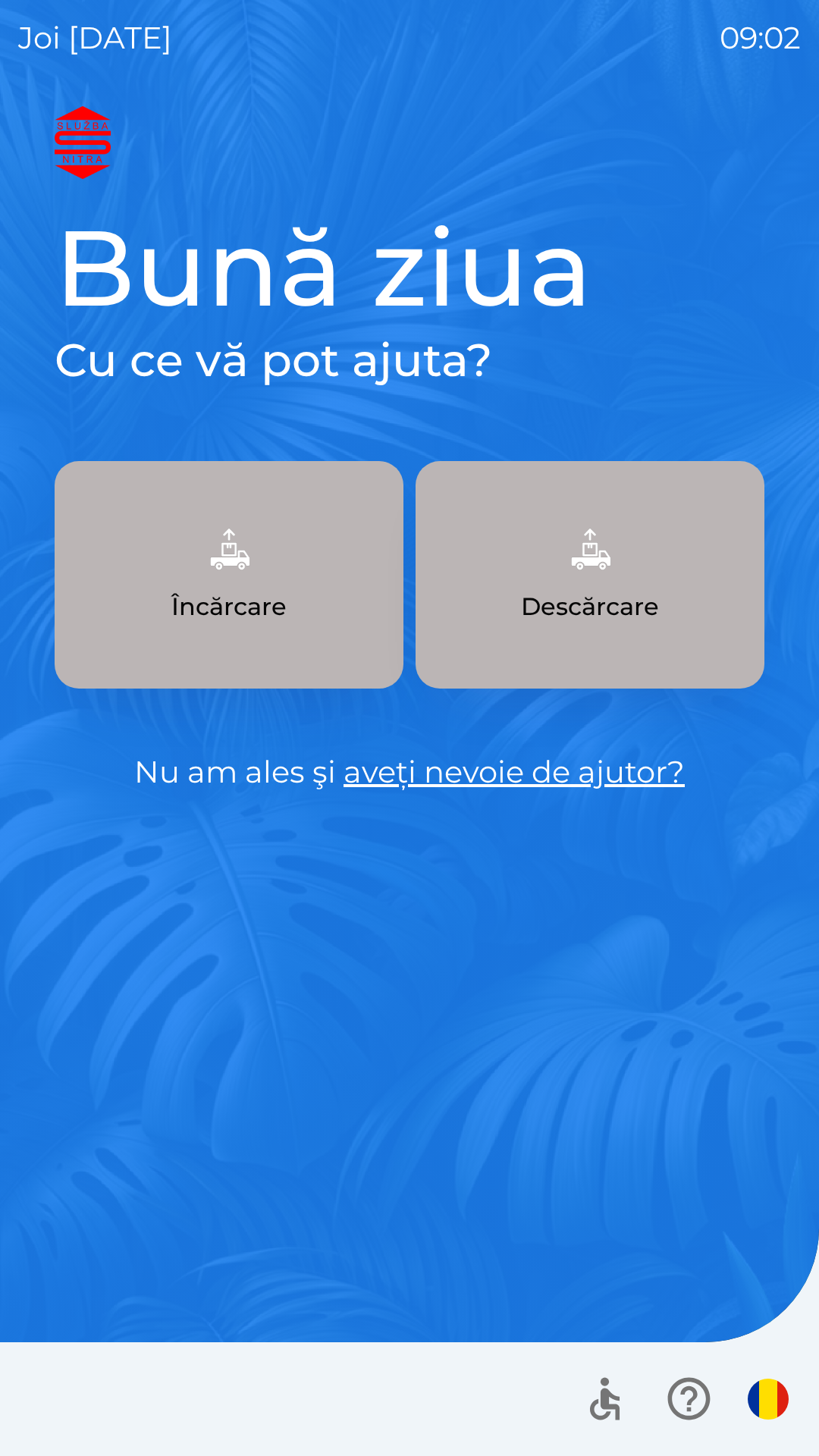
click at [248, 592] on p "Încărcare" at bounding box center [228, 606] width 116 height 36
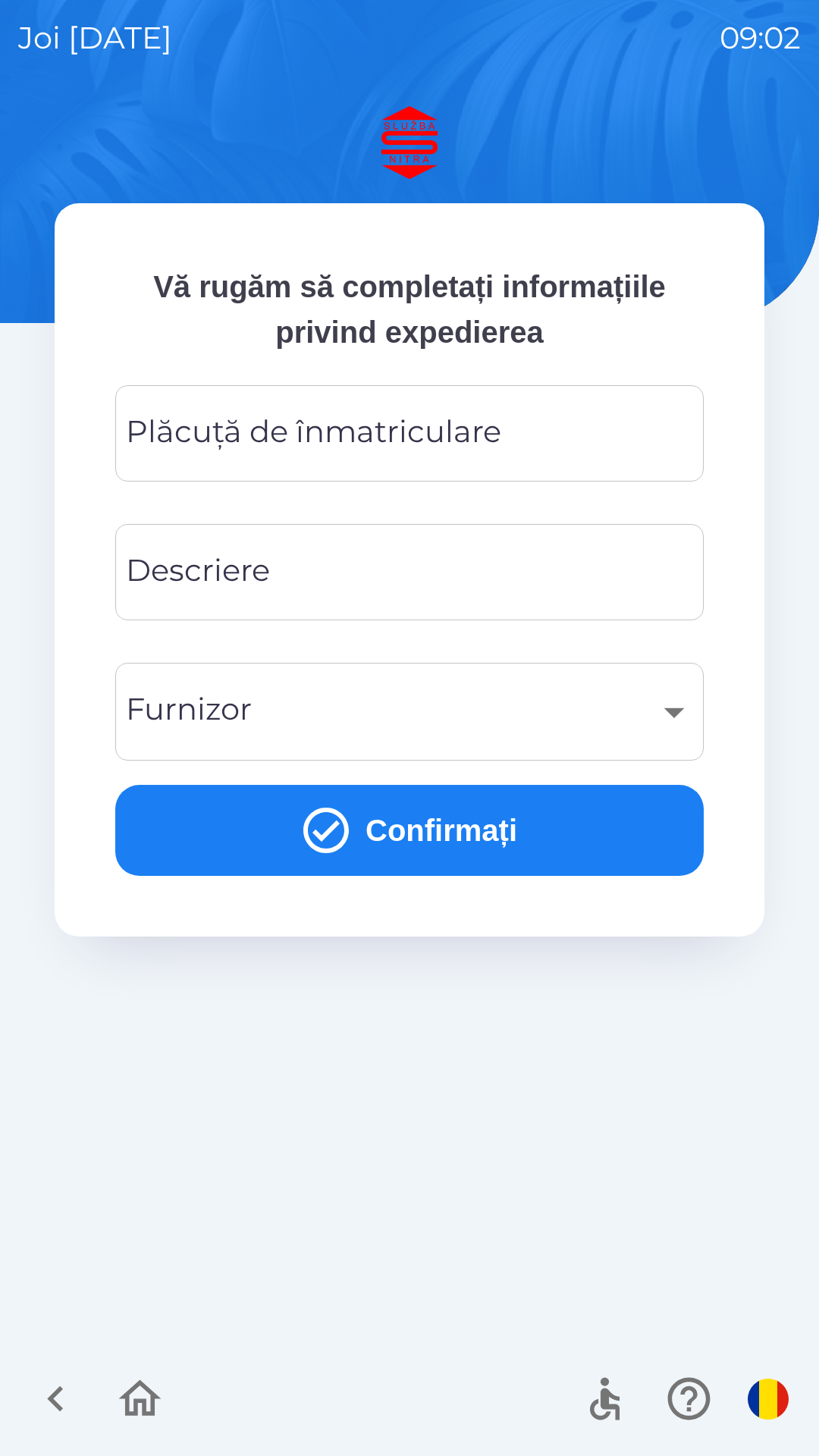
click at [428, 425] on div "Plăcuță de înmatriculare Plăcuță de înmatriculare" at bounding box center [410, 434] width 589 height 96
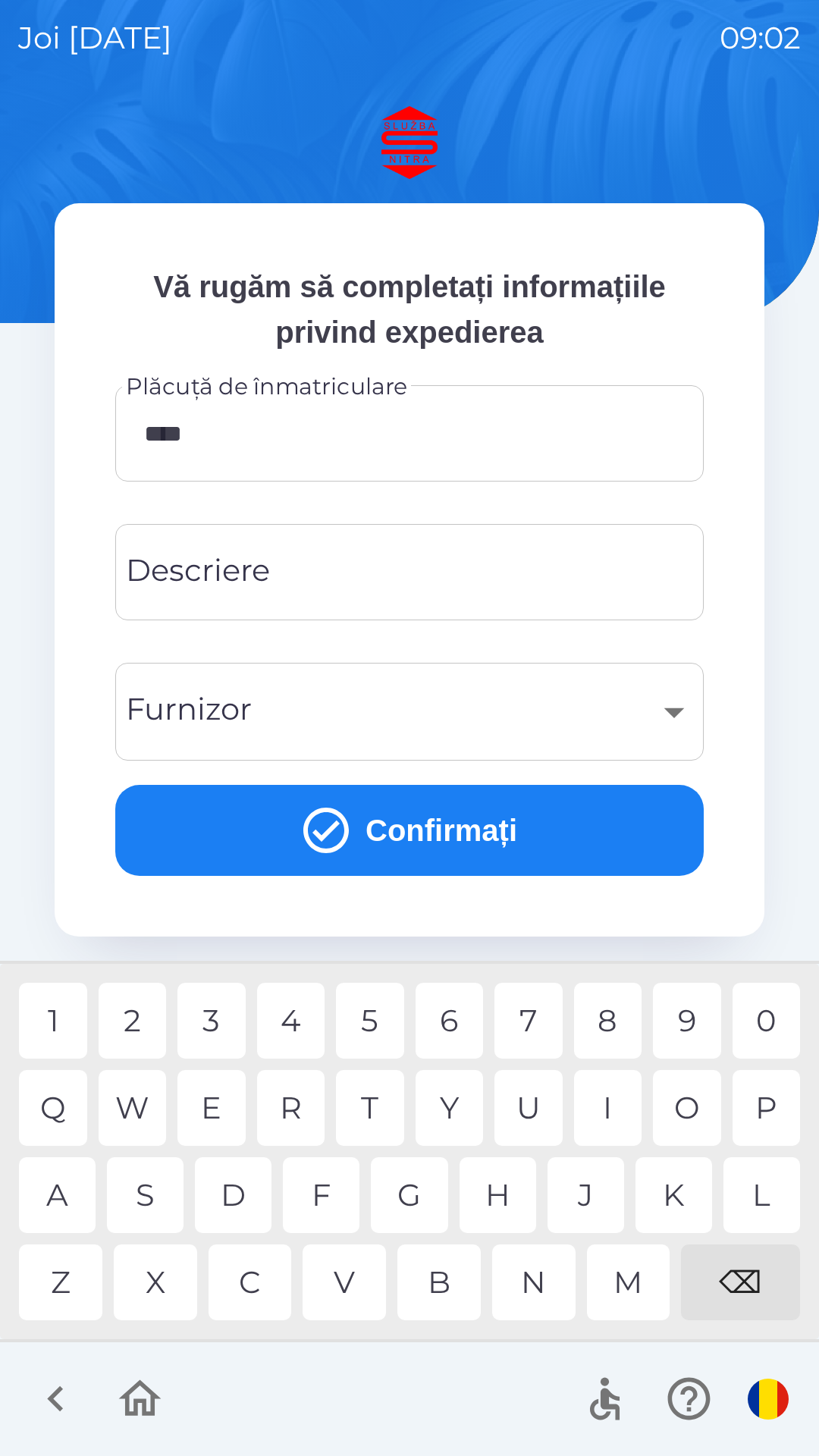
click at [747, 1018] on div "0" at bounding box center [766, 1021] width 68 height 76
click at [336, 1280] on div "V" at bounding box center [344, 1282] width 83 height 76
type input "*******"
click at [373, 557] on input "Descriere" at bounding box center [409, 572] width 552 height 60
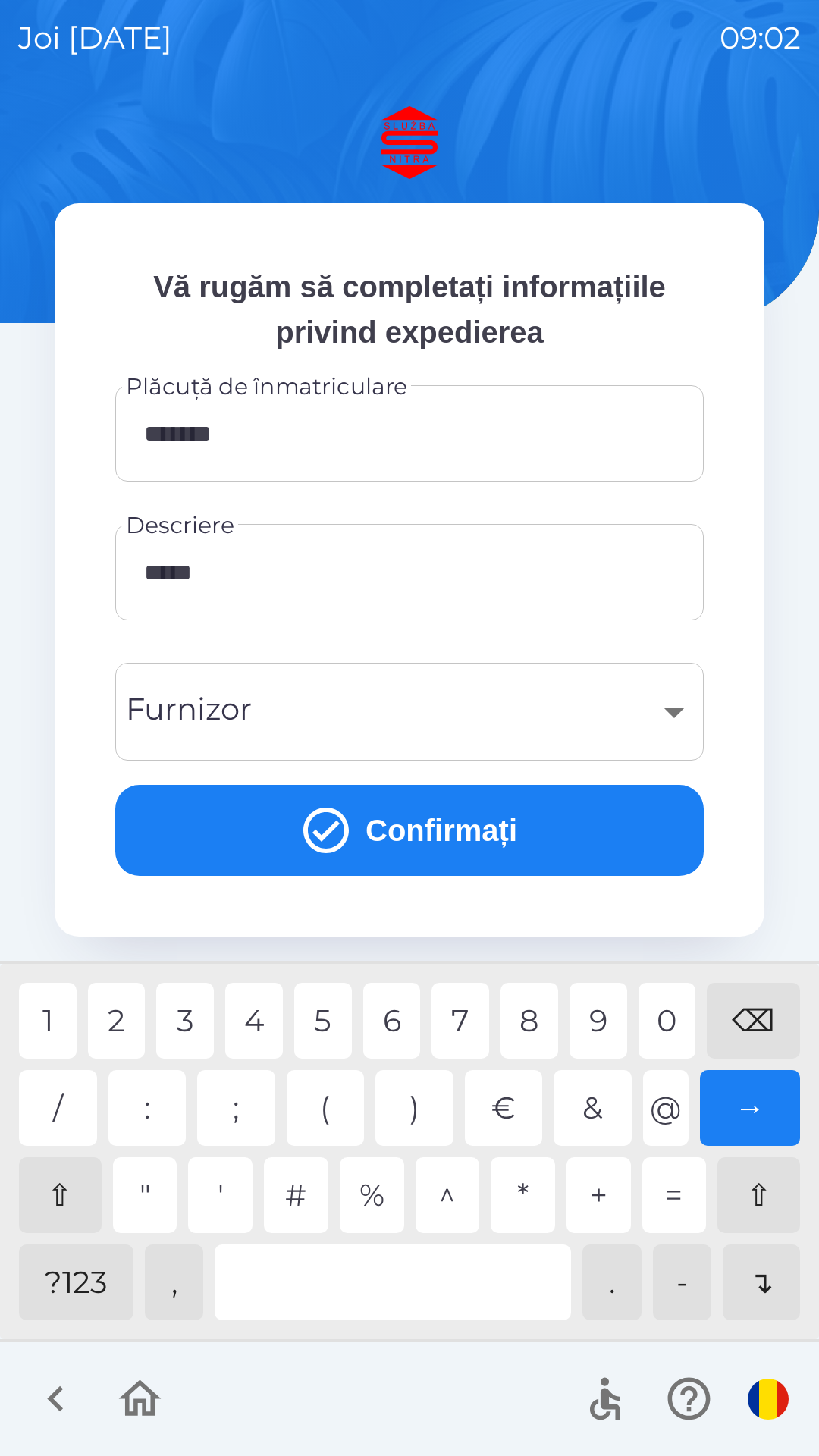
click at [60, 1018] on div "1" at bounding box center [48, 1021] width 57 height 76
click at [123, 1008] on div "2" at bounding box center [116, 1021] width 57 height 76
type input "********"
click at [260, 1026] on div "4" at bounding box center [254, 1021] width 57 height 76
click at [485, 698] on div "​" at bounding box center [409, 712] width 552 height 61
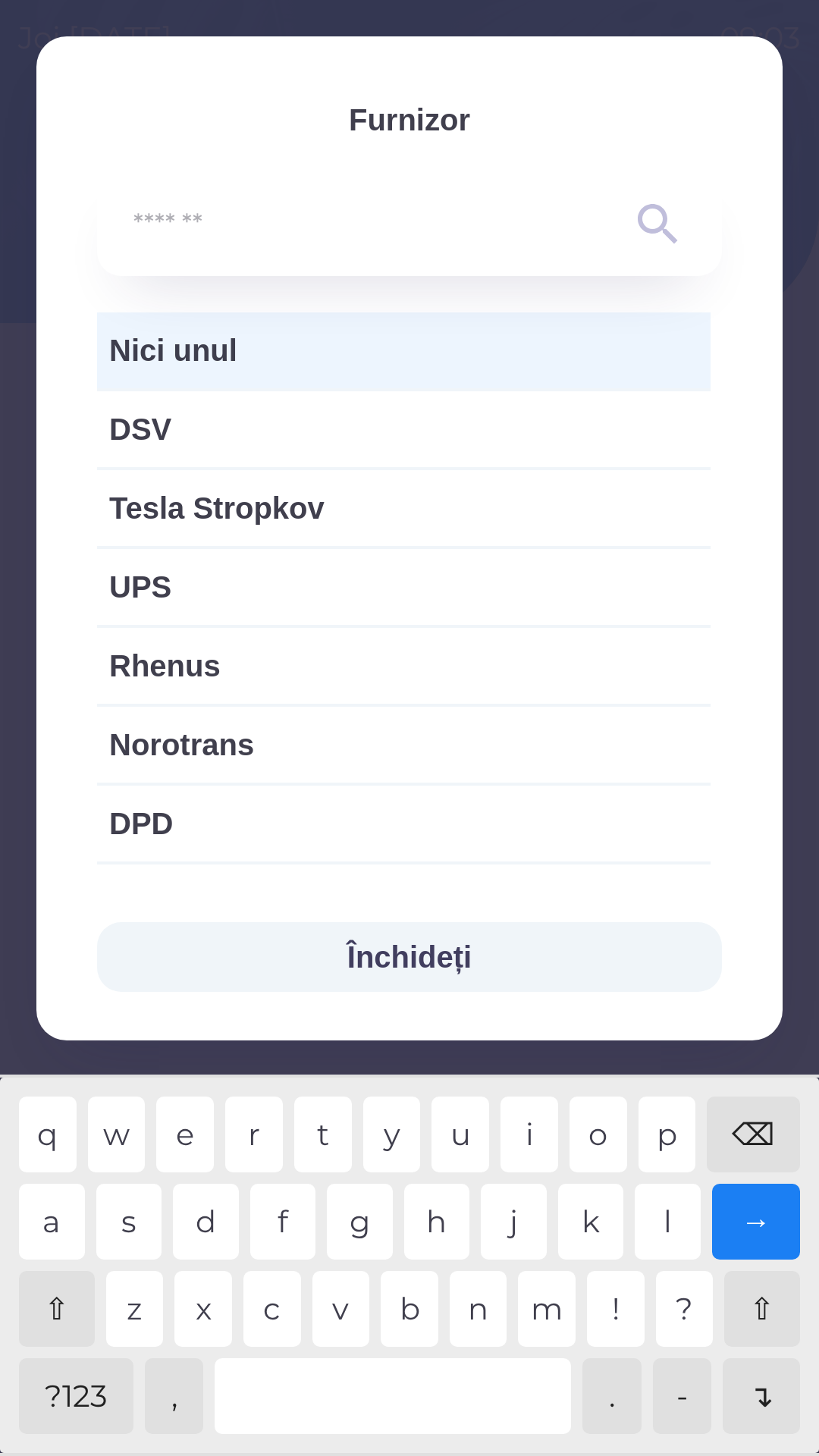
click at [427, 341] on span "Nici unul" at bounding box center [403, 349] width 589 height 45
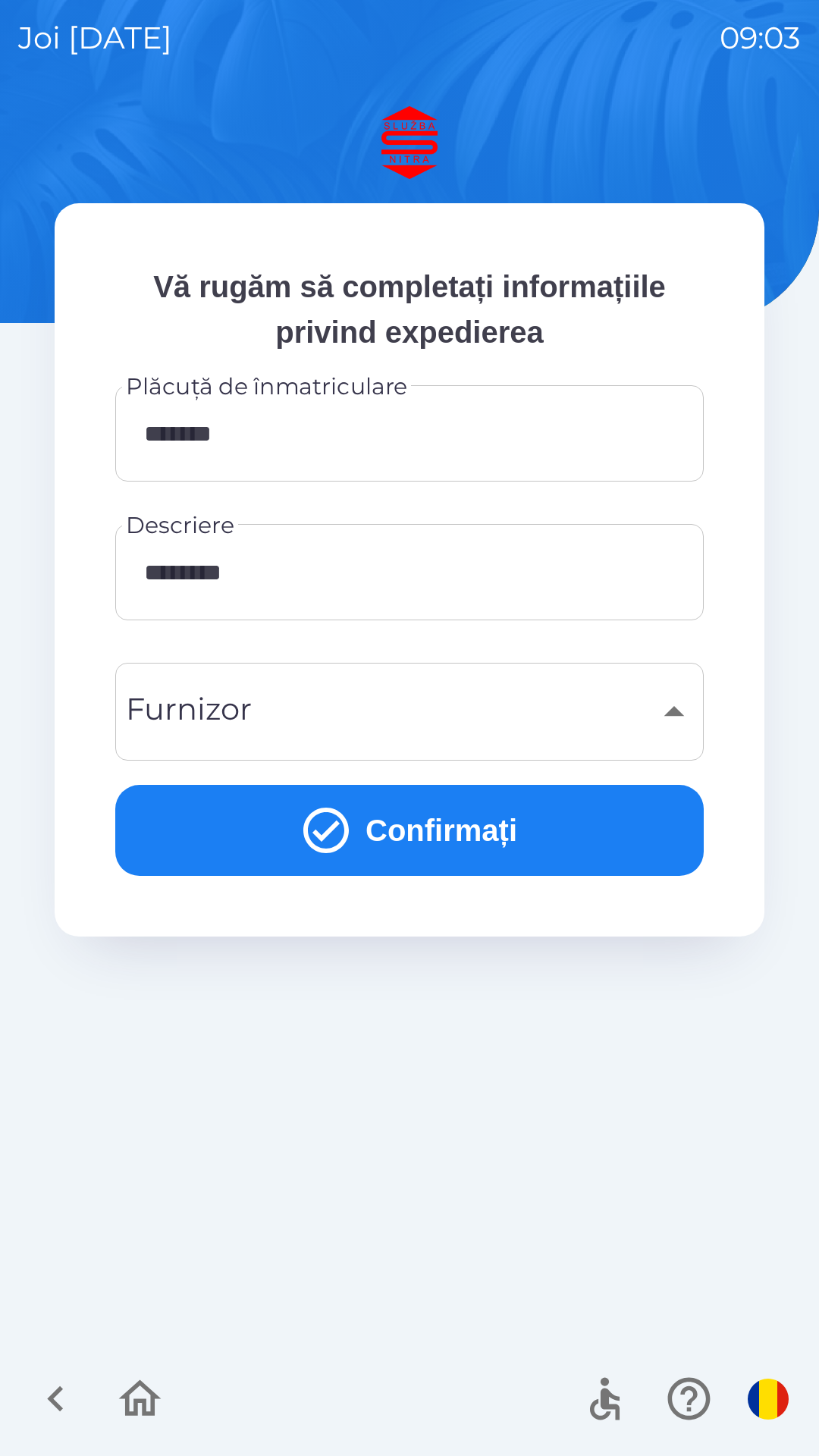
click at [446, 821] on button "Confirmați" at bounding box center [410, 830] width 589 height 91
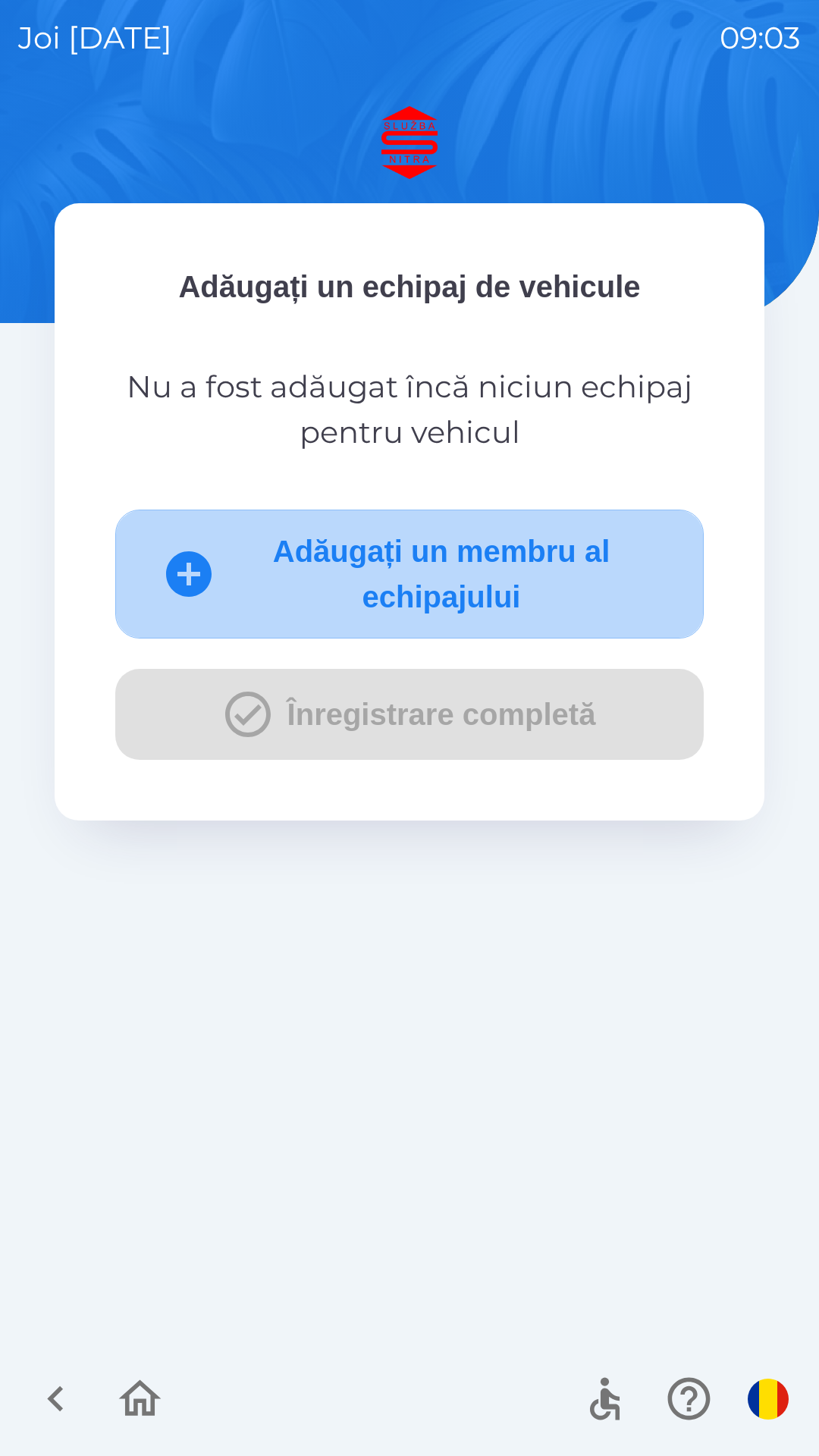
click at [178, 576] on icon "submit" at bounding box center [189, 573] width 55 height 55
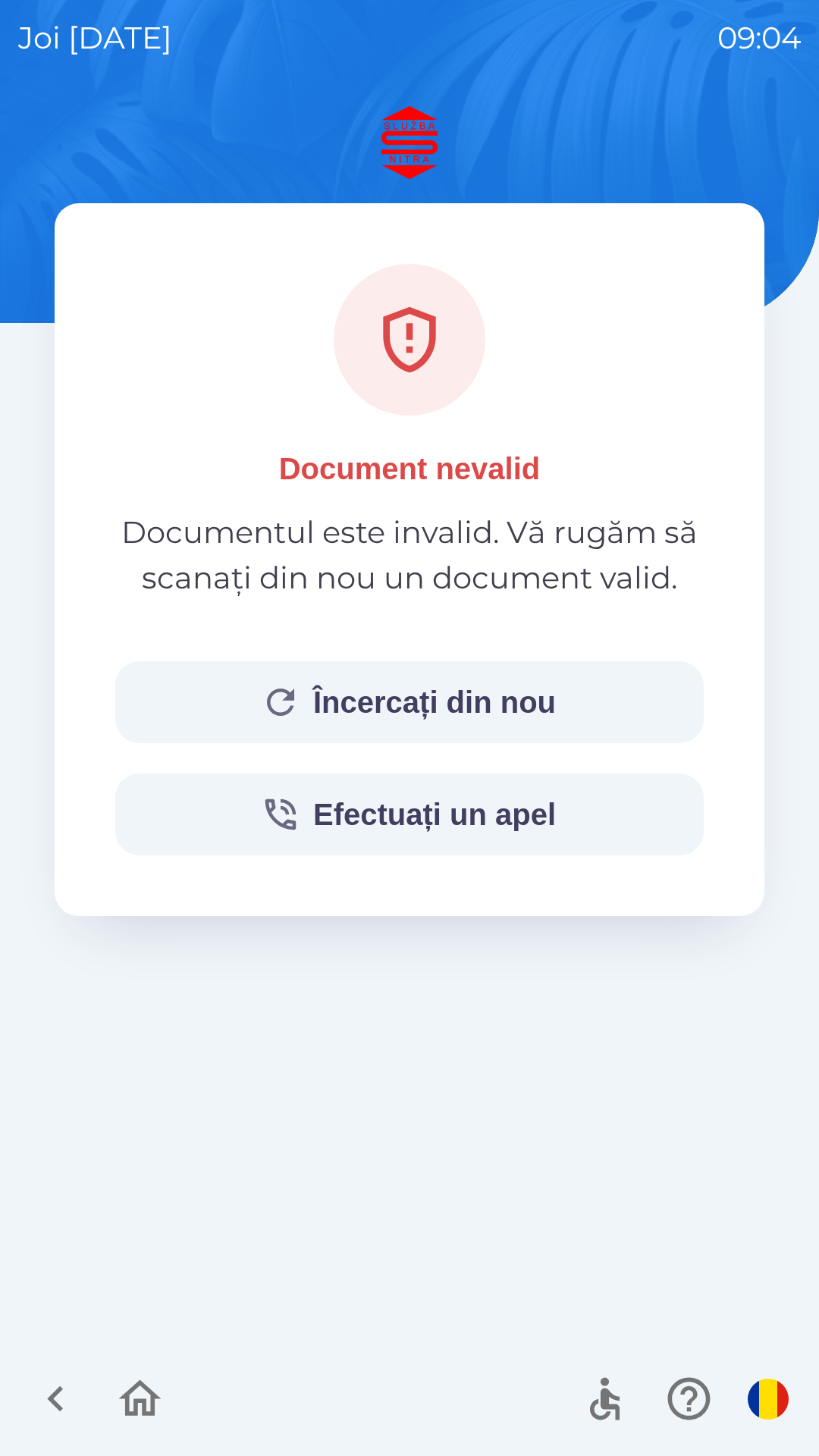
click at [363, 716] on button "Încercați din nou" at bounding box center [410, 702] width 589 height 82
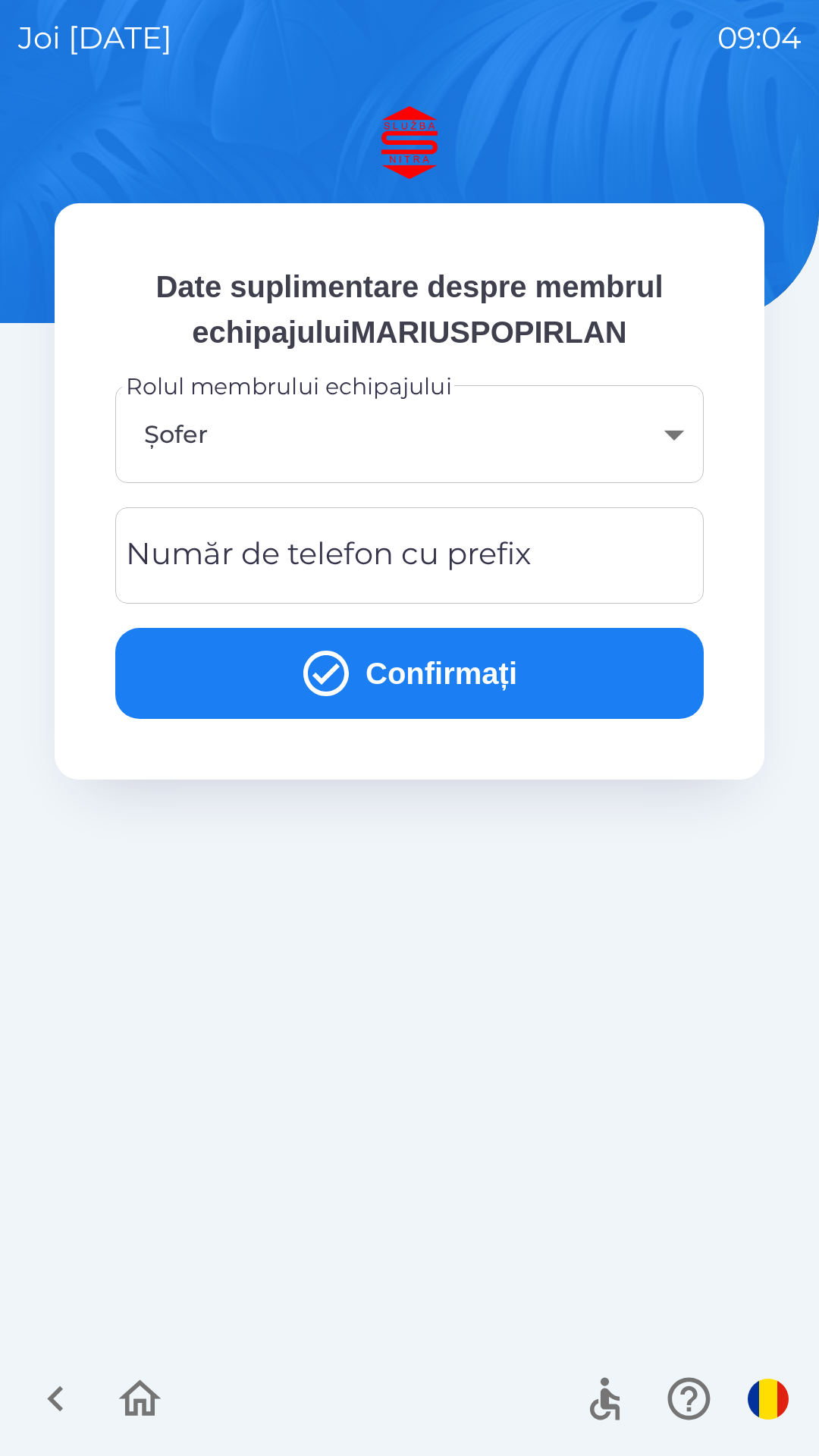
click at [318, 538] on div "Număr de telefon cu prefix Număr de telefon cu prefix" at bounding box center [410, 556] width 589 height 96
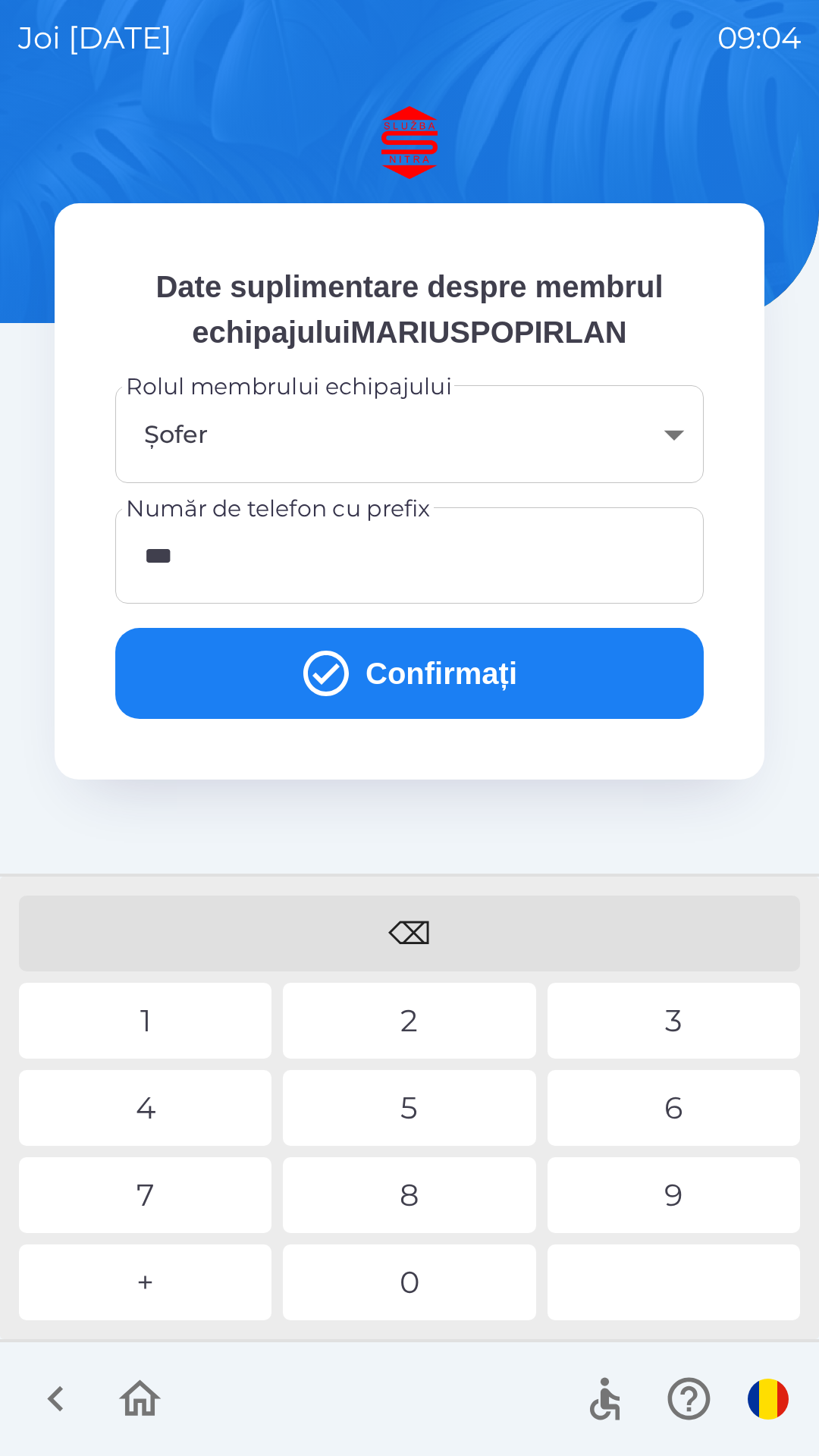
click at [387, 1271] on div "0" at bounding box center [409, 1282] width 252 height 76
click at [664, 1017] on div "3" at bounding box center [673, 1021] width 252 height 76
type input "**********"
click at [680, 1198] on div "9" at bounding box center [673, 1195] width 252 height 76
click at [440, 668] on button "Confirmați" at bounding box center [410, 673] width 589 height 91
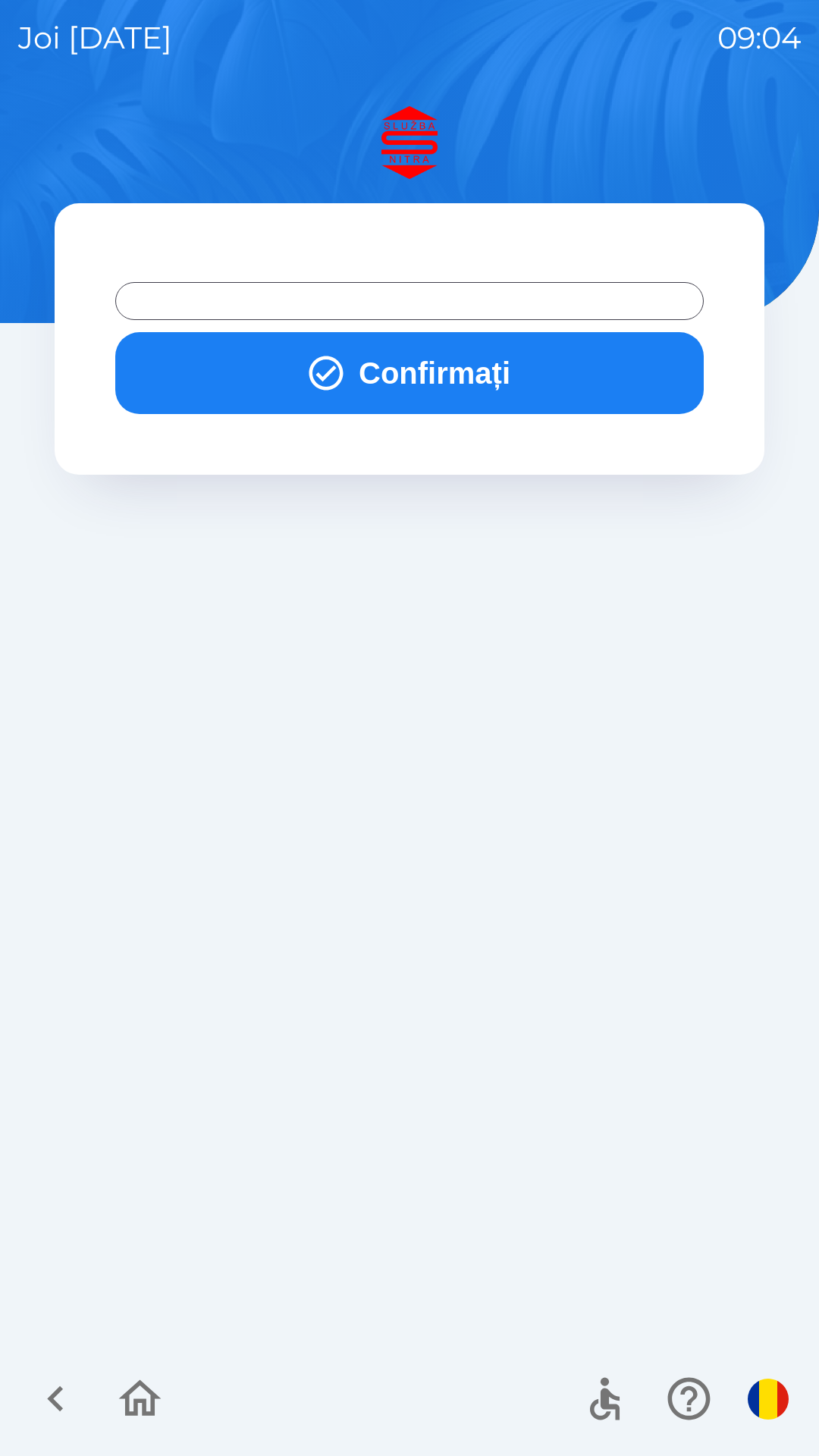
click at [417, 365] on button "Confirmați" at bounding box center [410, 373] width 589 height 82
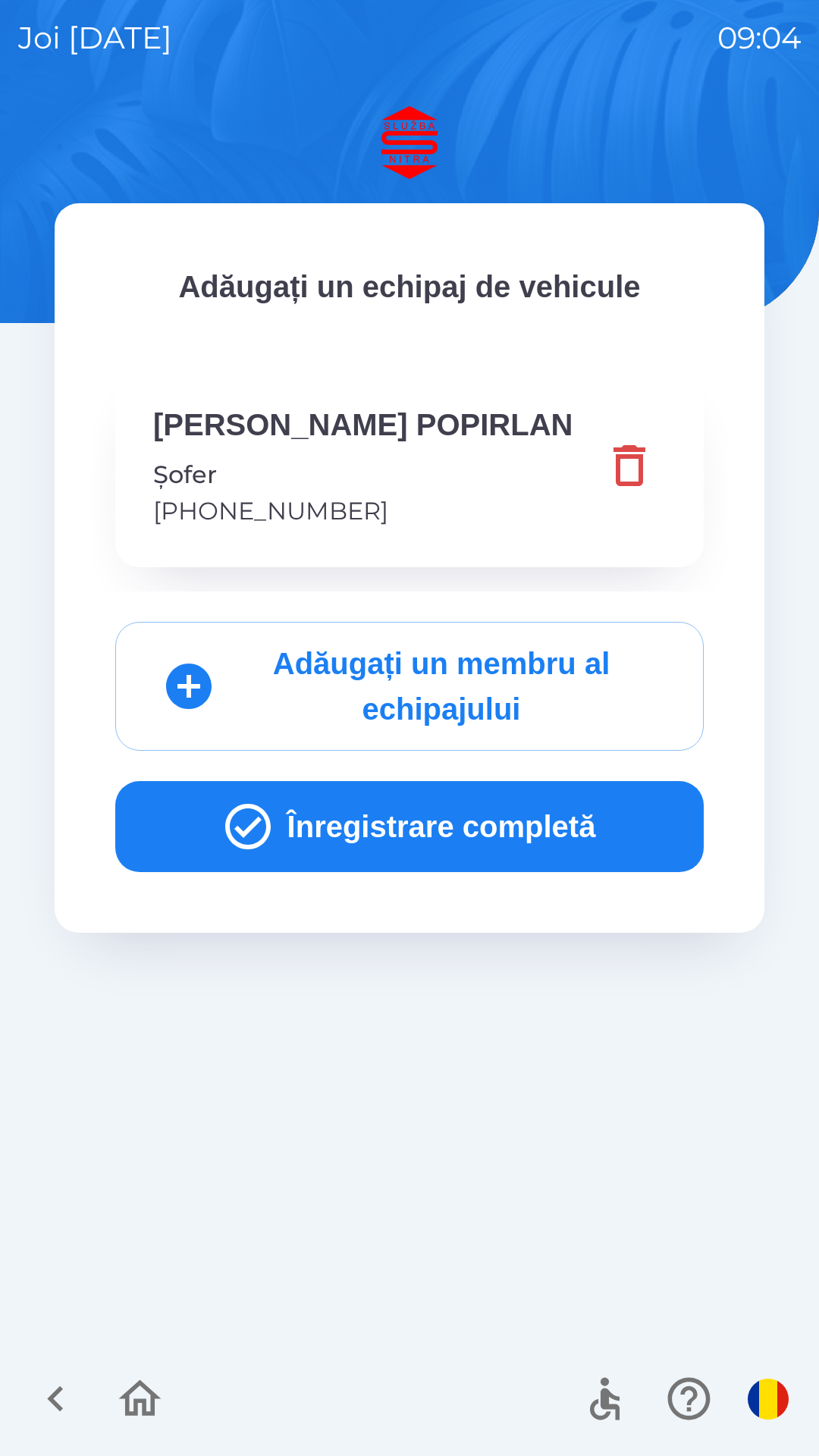
click at [418, 817] on button "Înregistrare completă" at bounding box center [410, 826] width 589 height 91
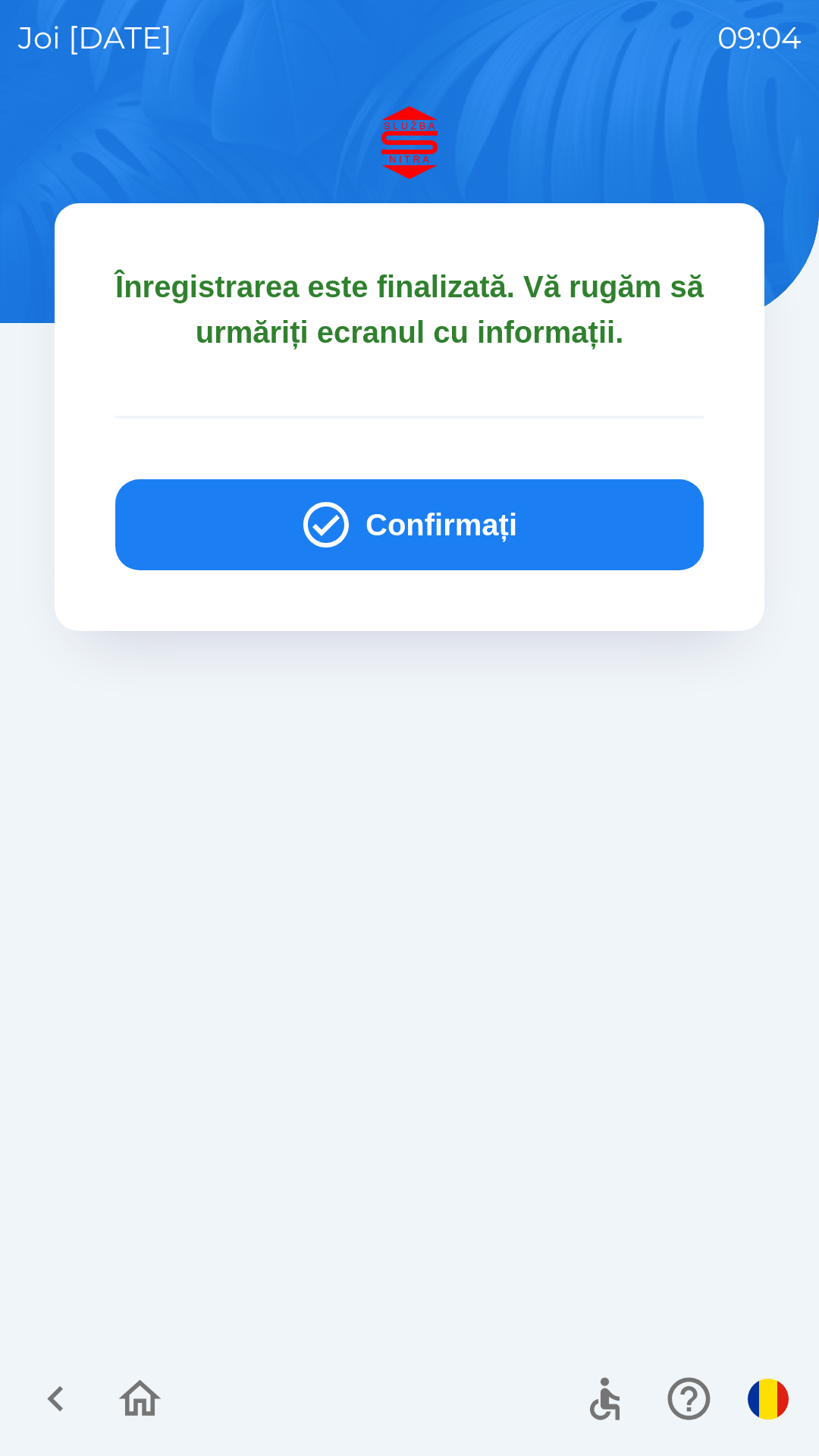
click at [410, 557] on button "Confirmați" at bounding box center [410, 524] width 589 height 91
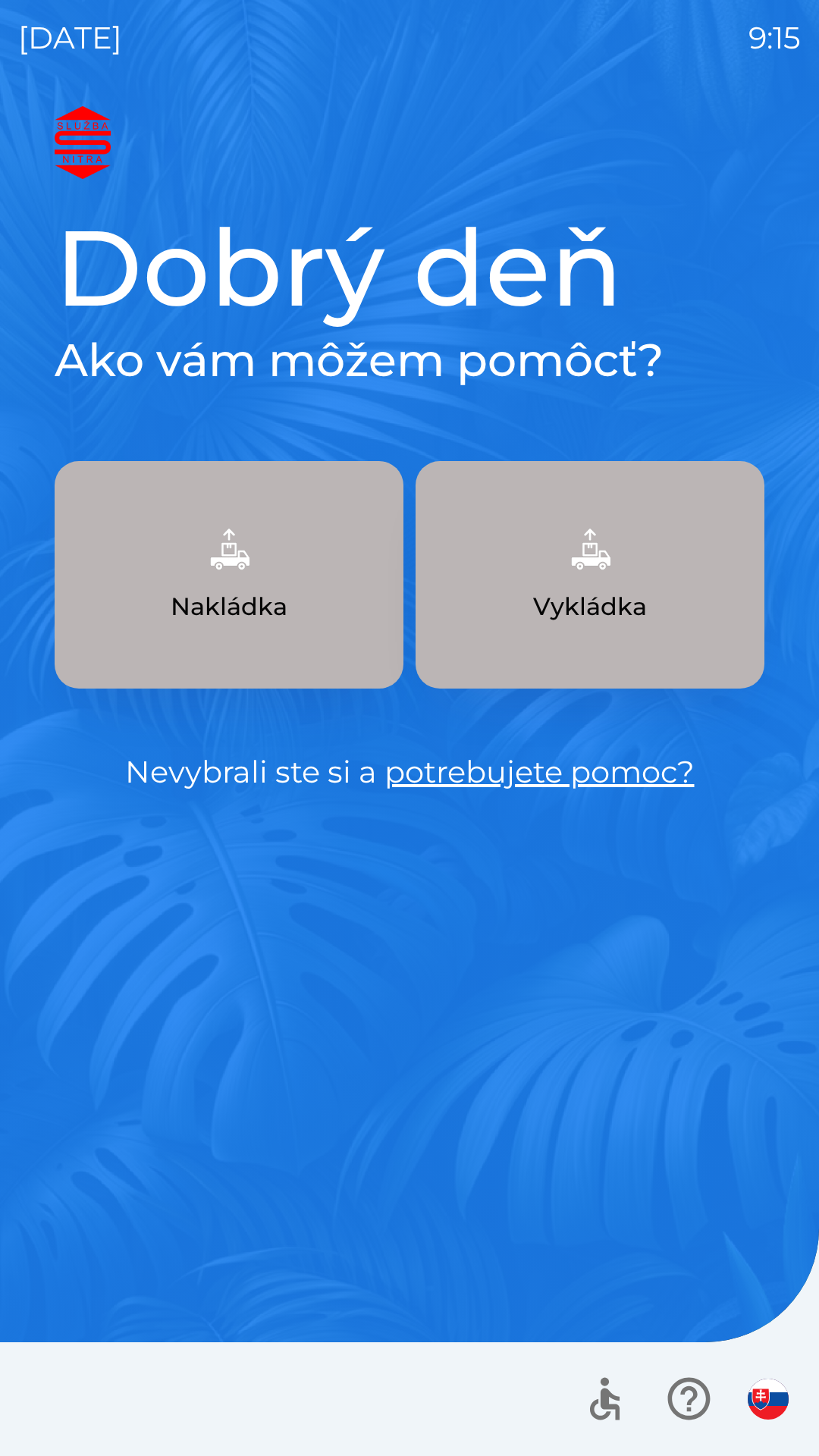
click at [281, 582] on button "Nakládka" at bounding box center [228, 575] width 348 height 227
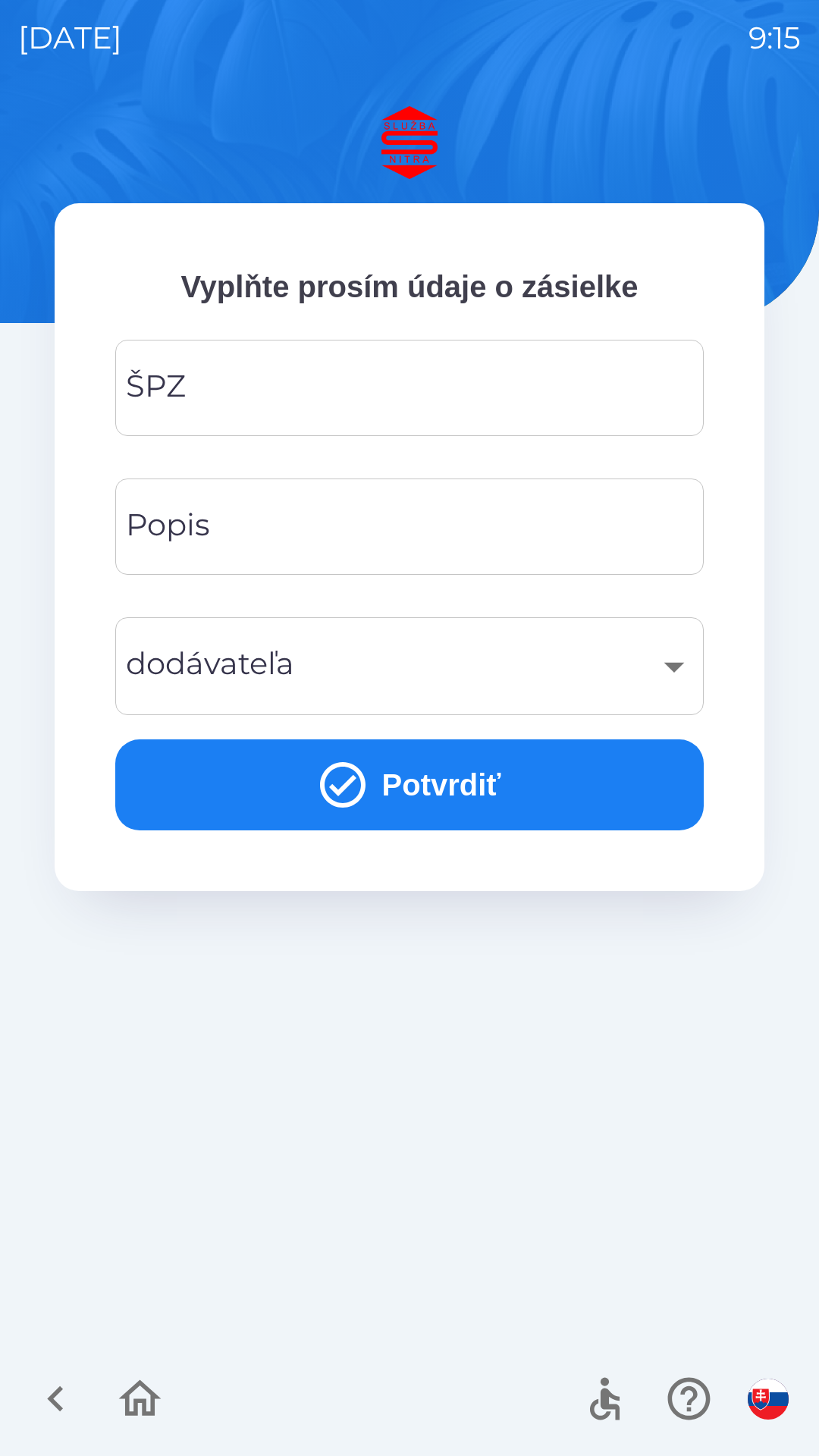
click at [306, 392] on input "ŠPZ" at bounding box center [409, 387] width 552 height 60
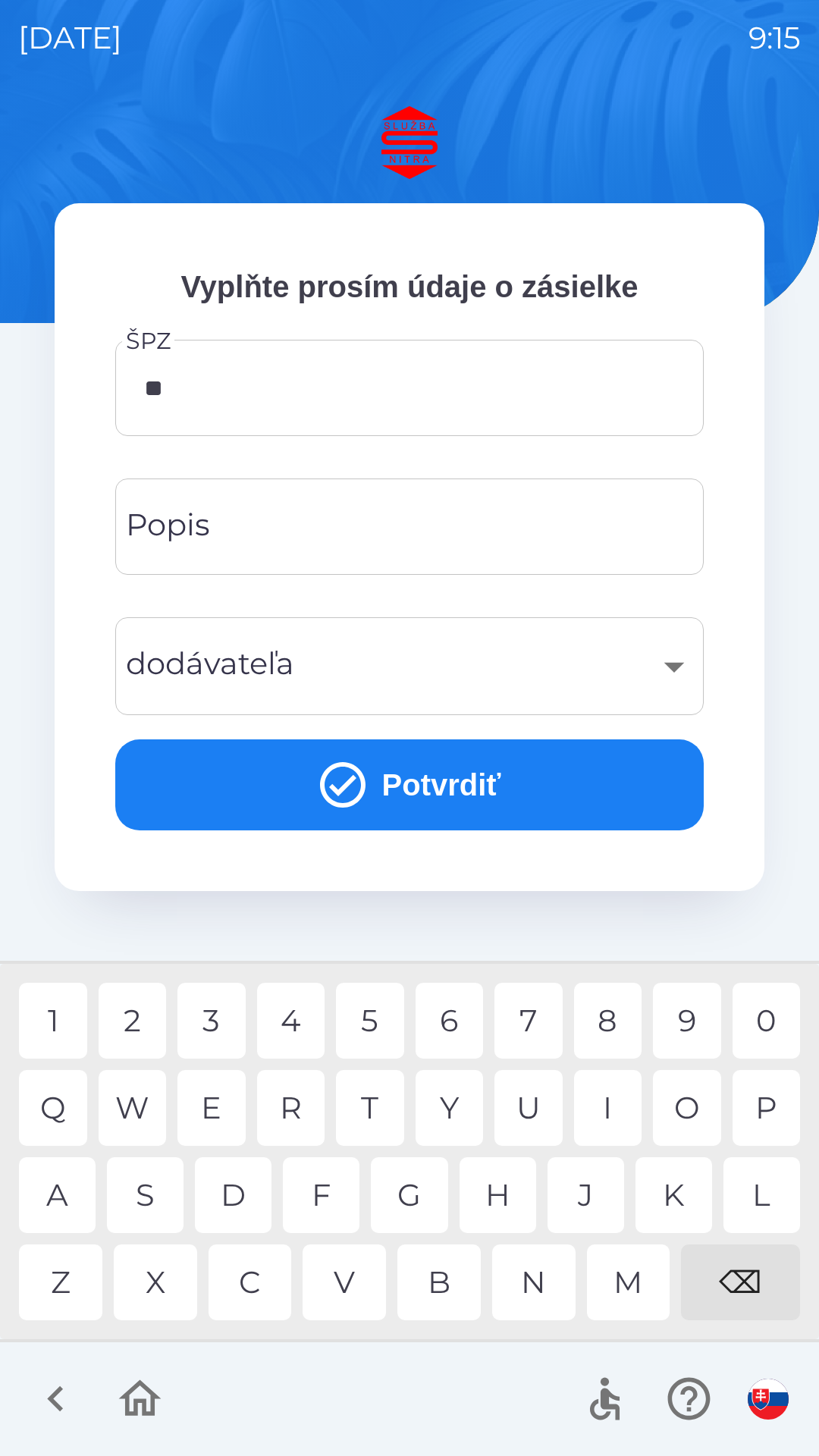
click at [58, 1186] on div "A" at bounding box center [57, 1195] width 77 height 76
click at [256, 1291] on div "C" at bounding box center [251, 1282] width 83 height 76
type input "*******"
click at [378, 672] on div "​" at bounding box center [409, 666] width 552 height 61
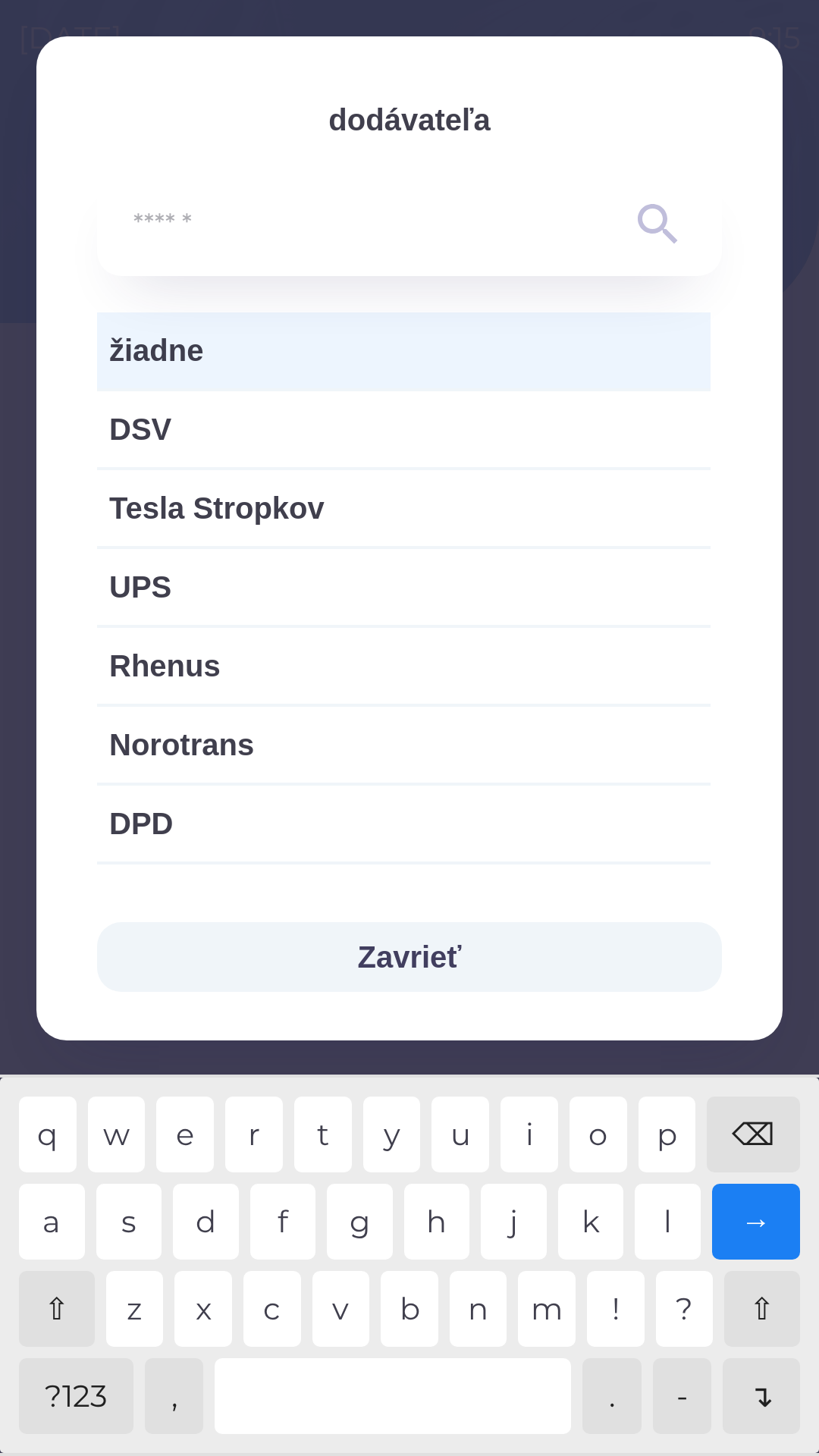
click at [349, 584] on span "UPS" at bounding box center [403, 586] width 589 height 45
type input "***"
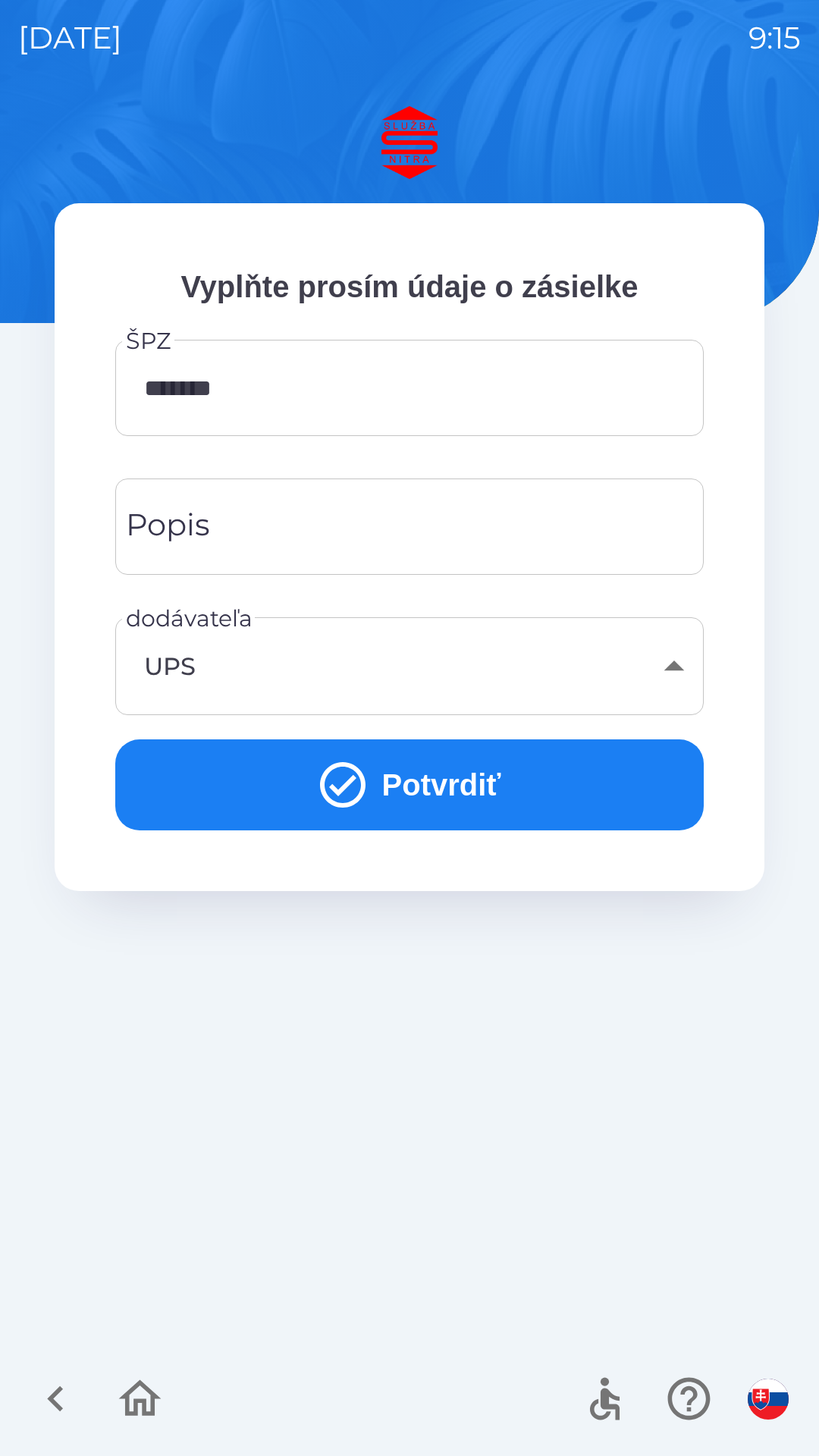
click at [641, 664] on div "UPS" at bounding box center [409, 666] width 552 height 61
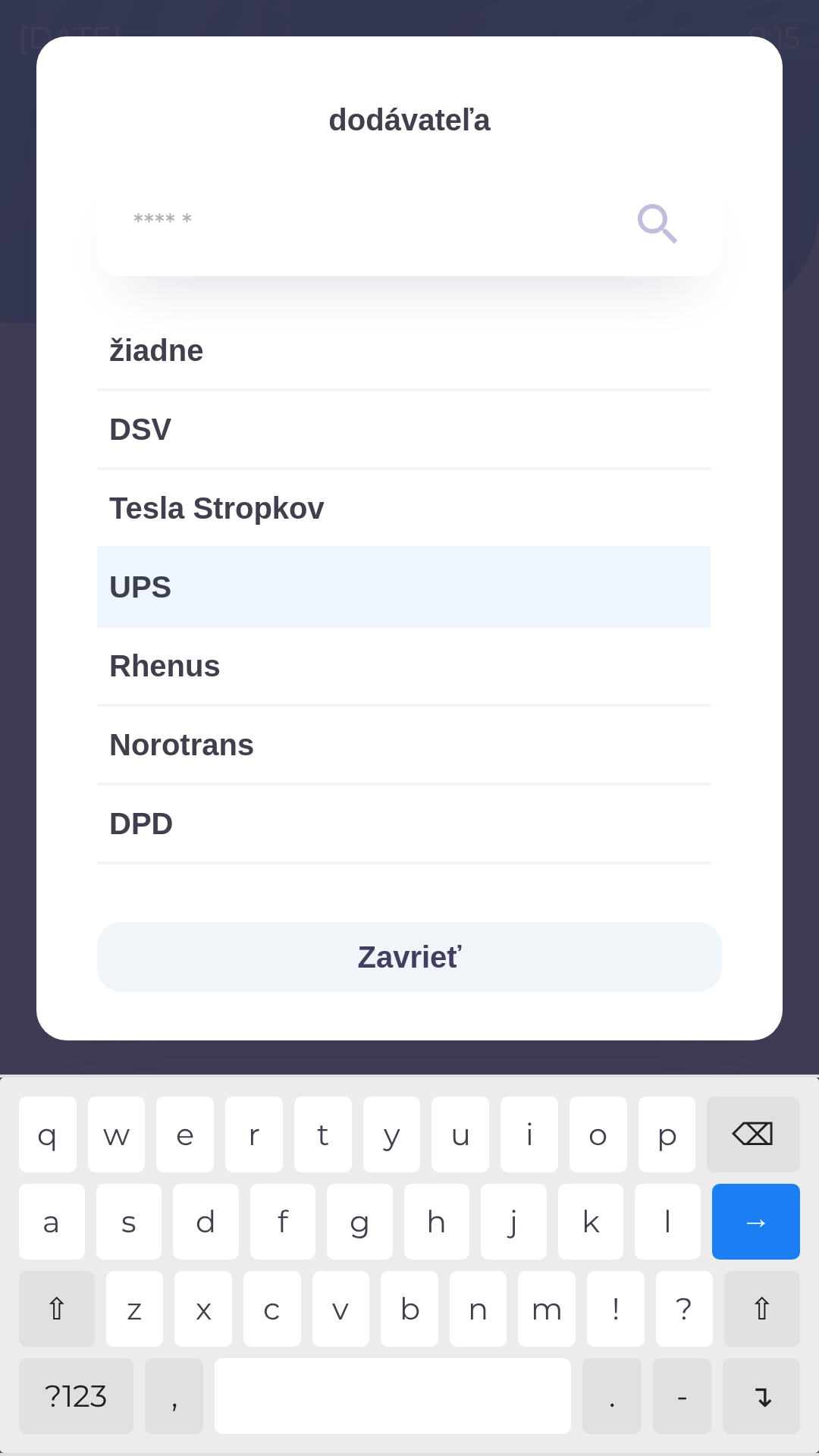
click at [370, 205] on input "text" at bounding box center [379, 225] width 492 height 42
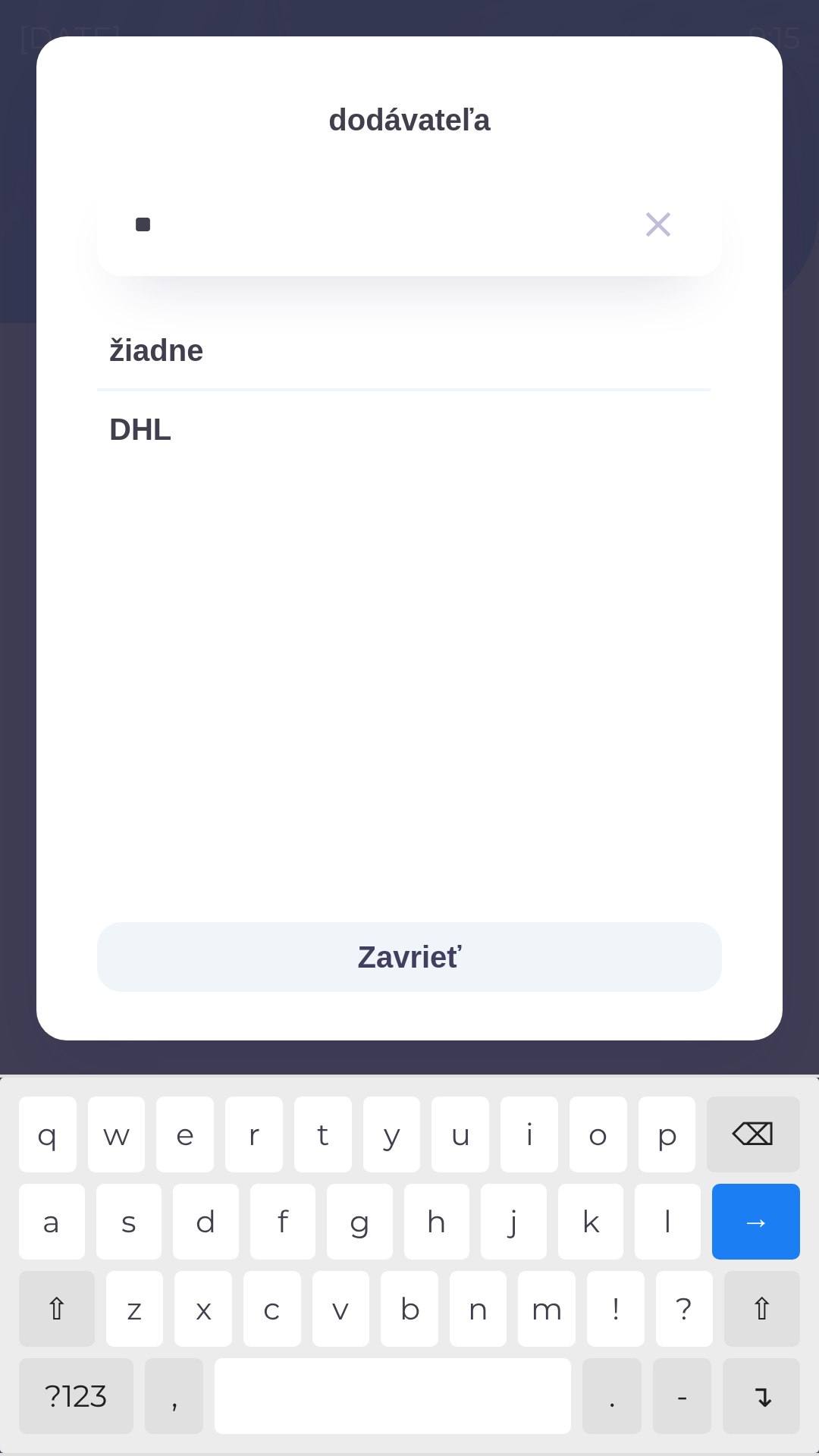
type input "*"
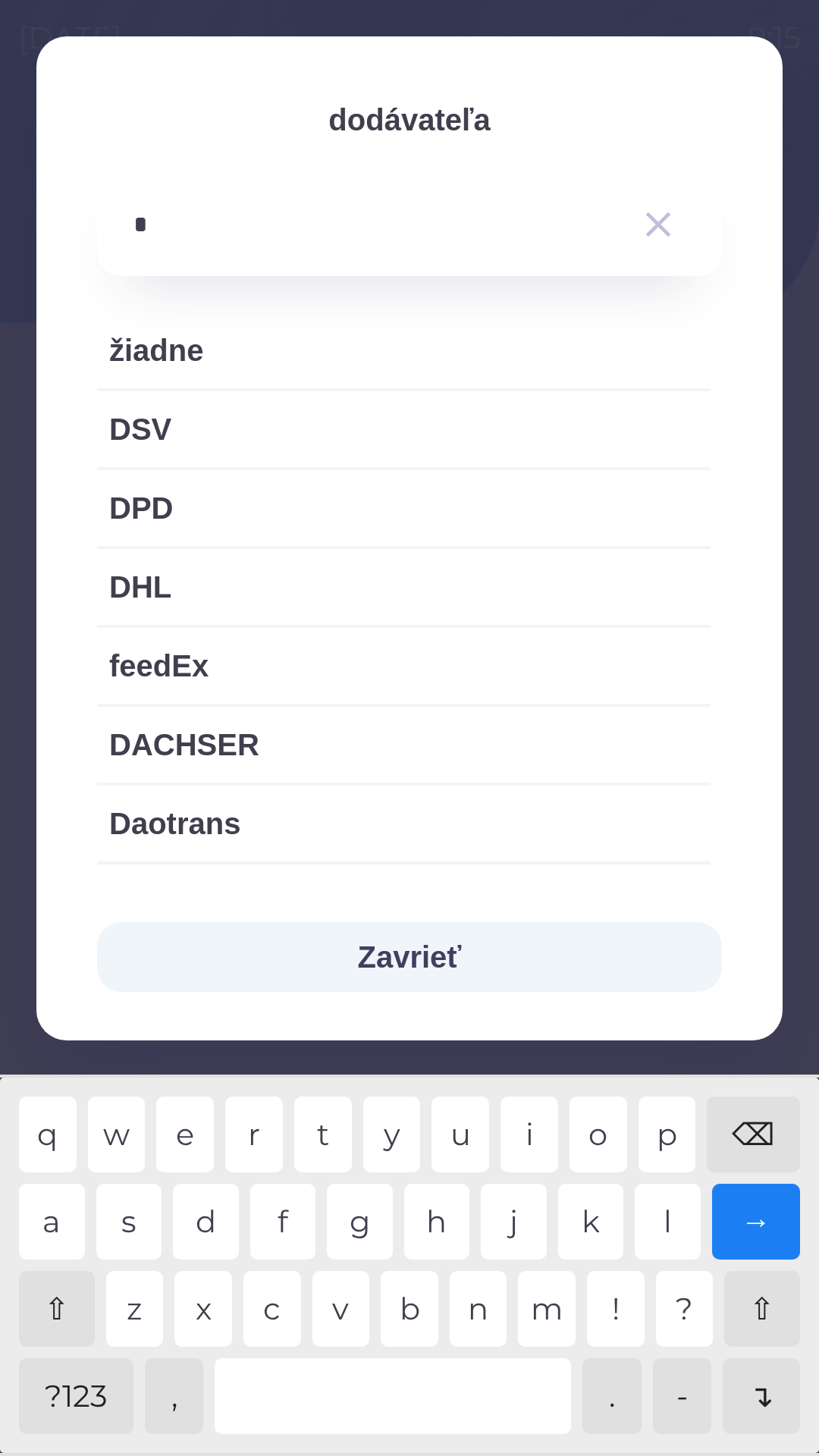
click at [762, 1130] on div "⌫" at bounding box center [753, 1134] width 93 height 76
click at [213, 1233] on div "d" at bounding box center [205, 1221] width 66 height 76
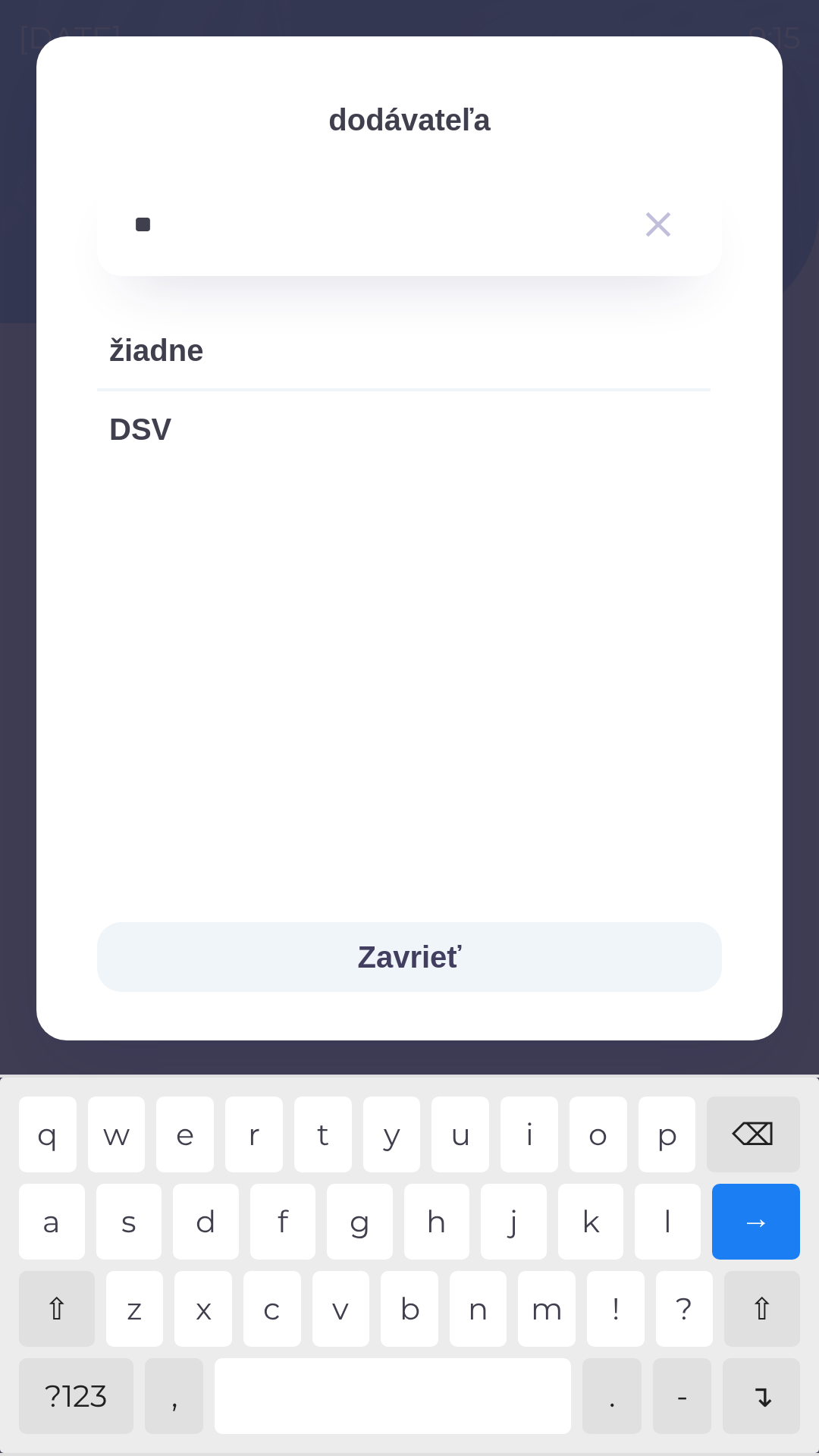
type input "***"
click at [340, 1293] on div "v" at bounding box center [341, 1309] width 57 height 76
click at [665, 226] on icon "button" at bounding box center [658, 225] width 43 height 43
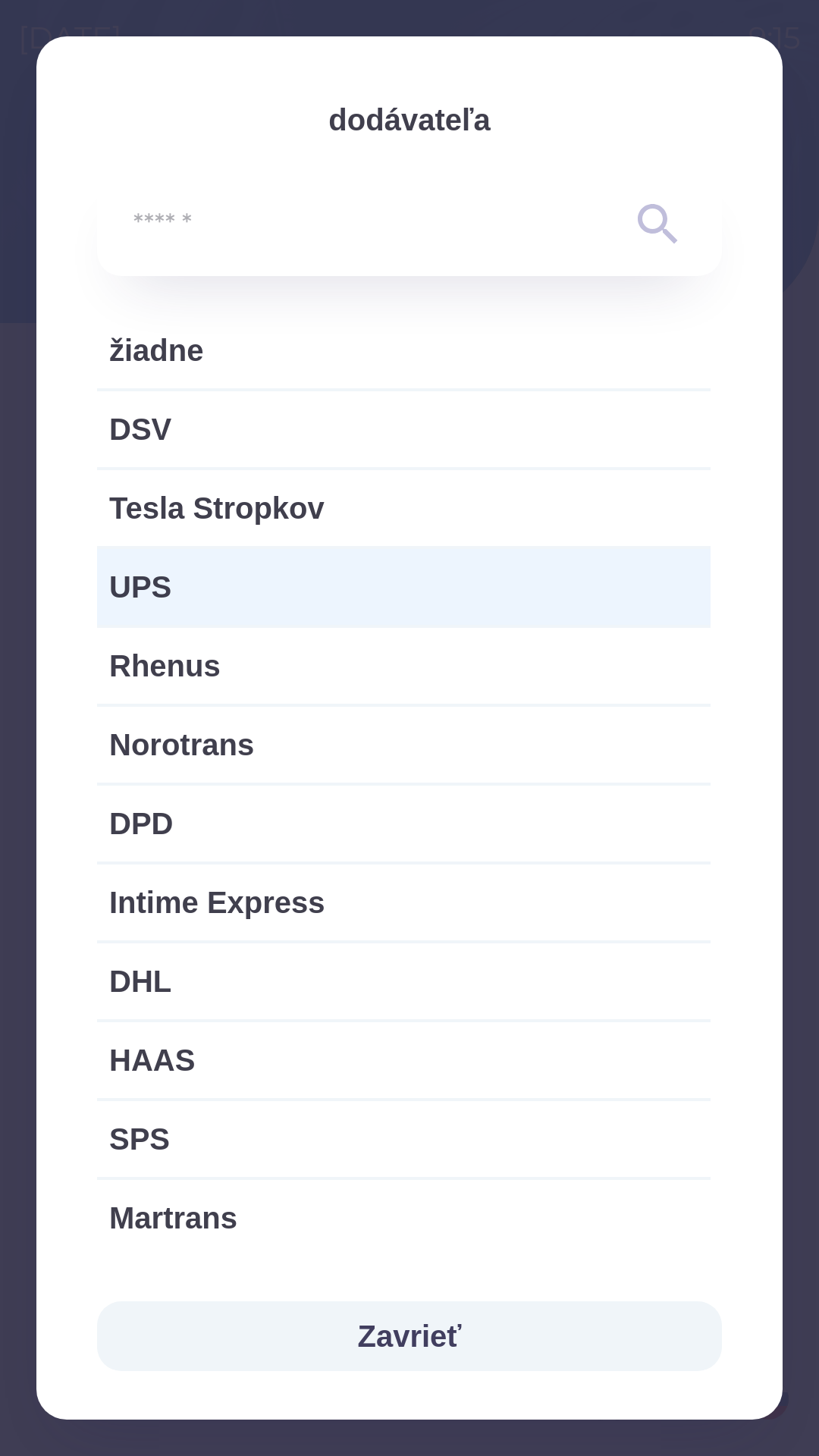
click at [373, 1347] on button "Zavrieť" at bounding box center [410, 1336] width 625 height 69
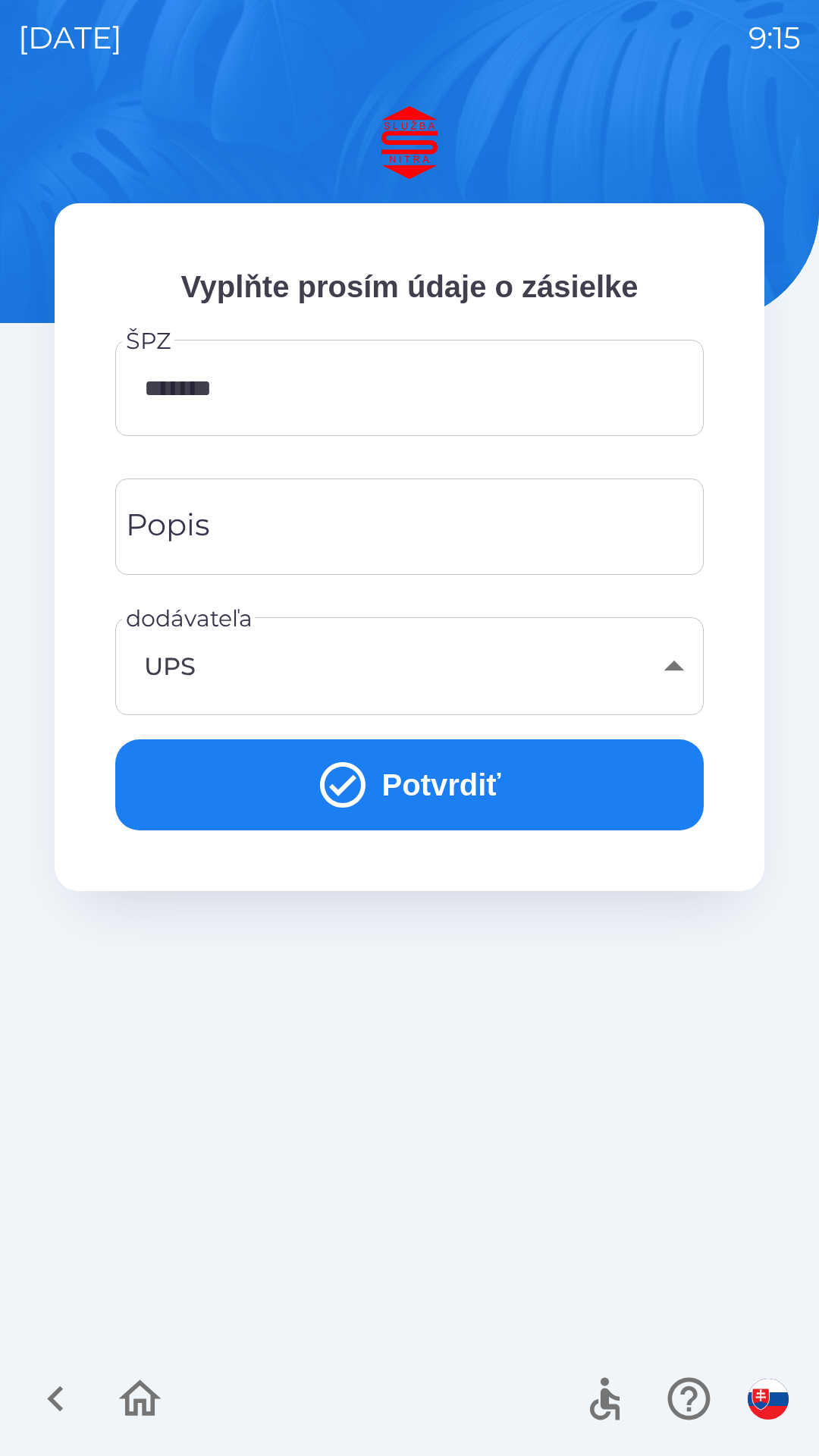
click at [576, 789] on button "Potvrdiť" at bounding box center [410, 785] width 589 height 91
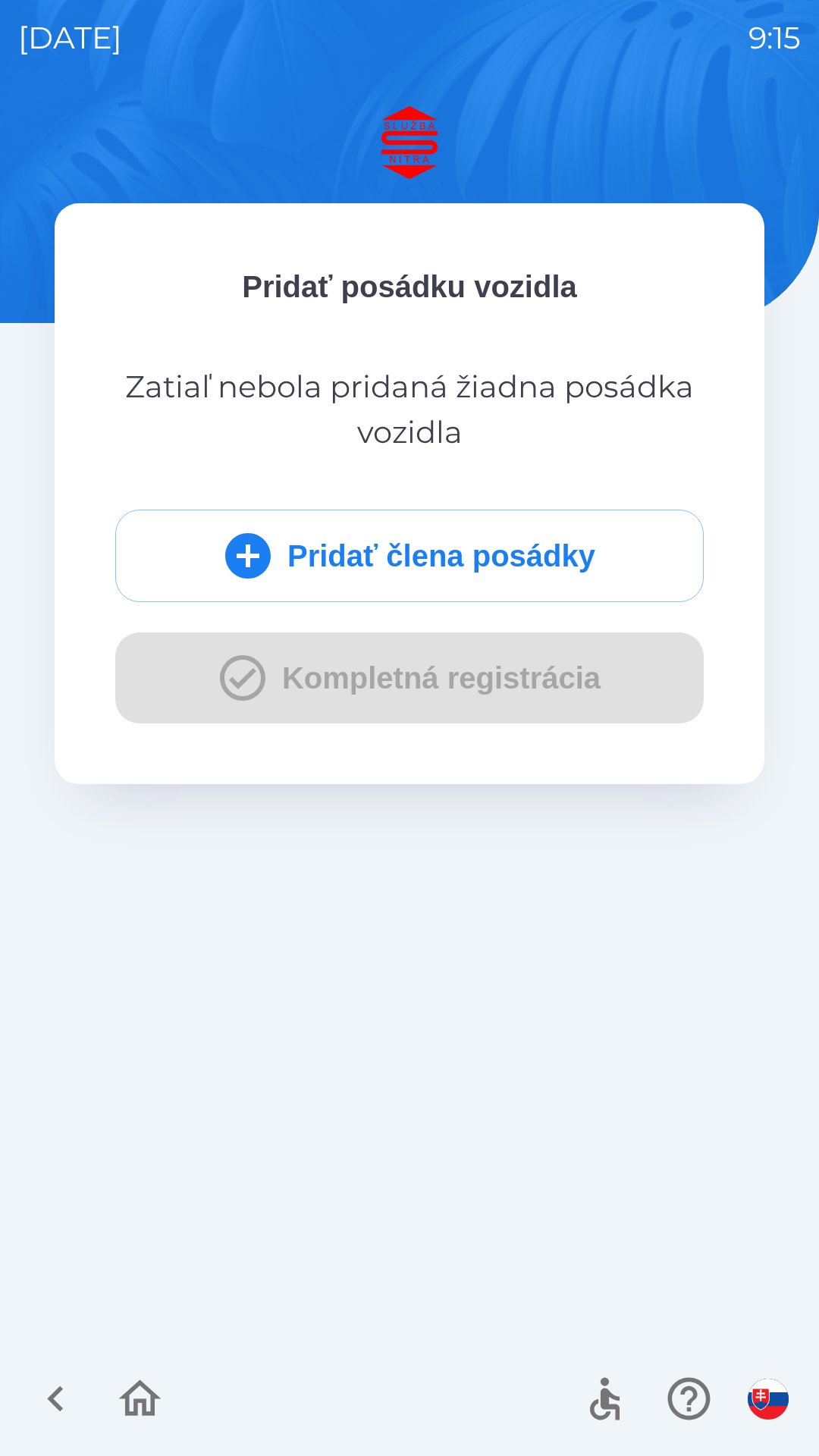
click at [554, 553] on button "Pridať člena posádky" at bounding box center [410, 556] width 589 height 92
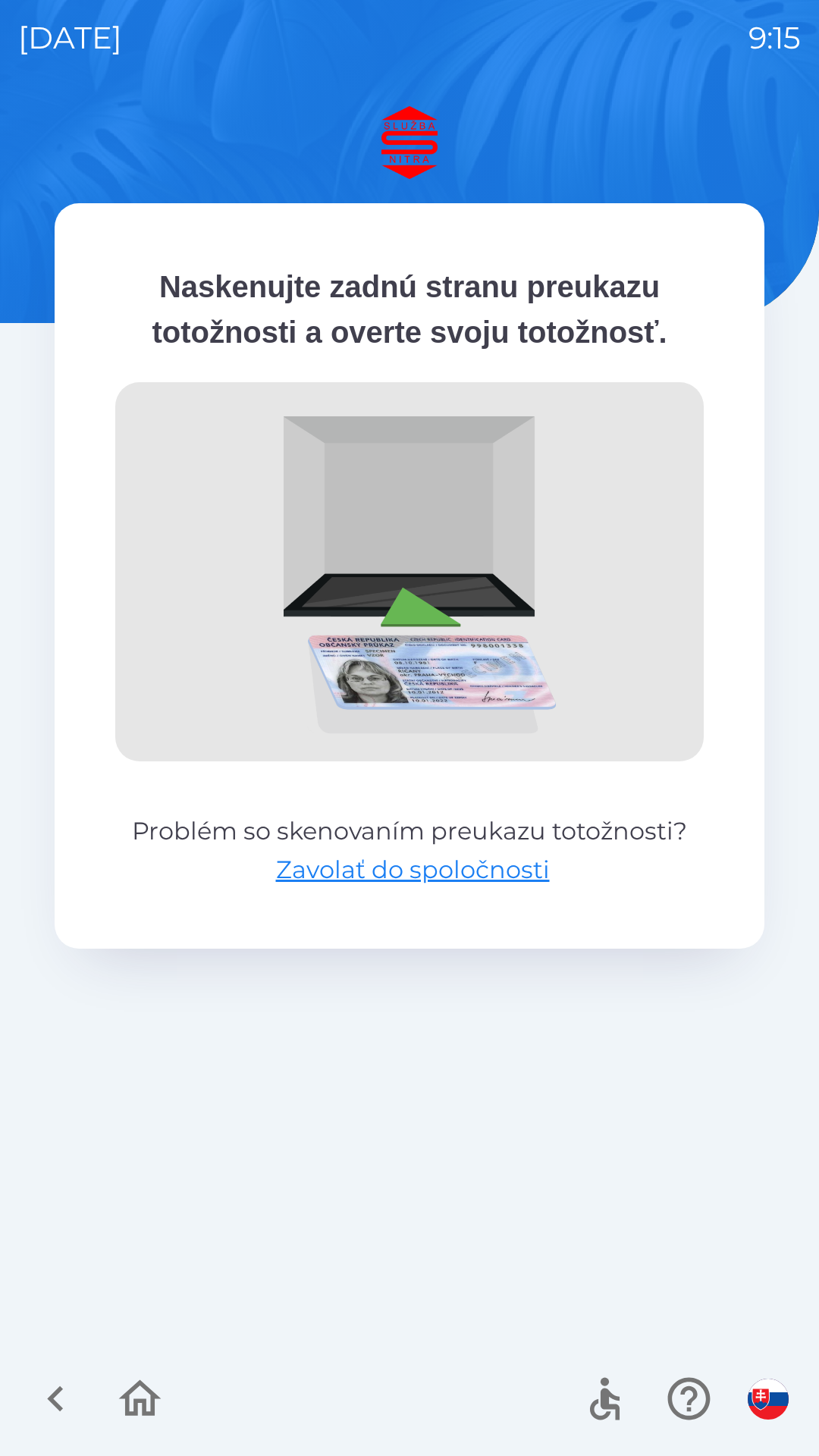
click at [64, 1395] on icon "button" at bounding box center [55, 1399] width 51 height 51
